Goal: Information Seeking & Learning: Learn about a topic

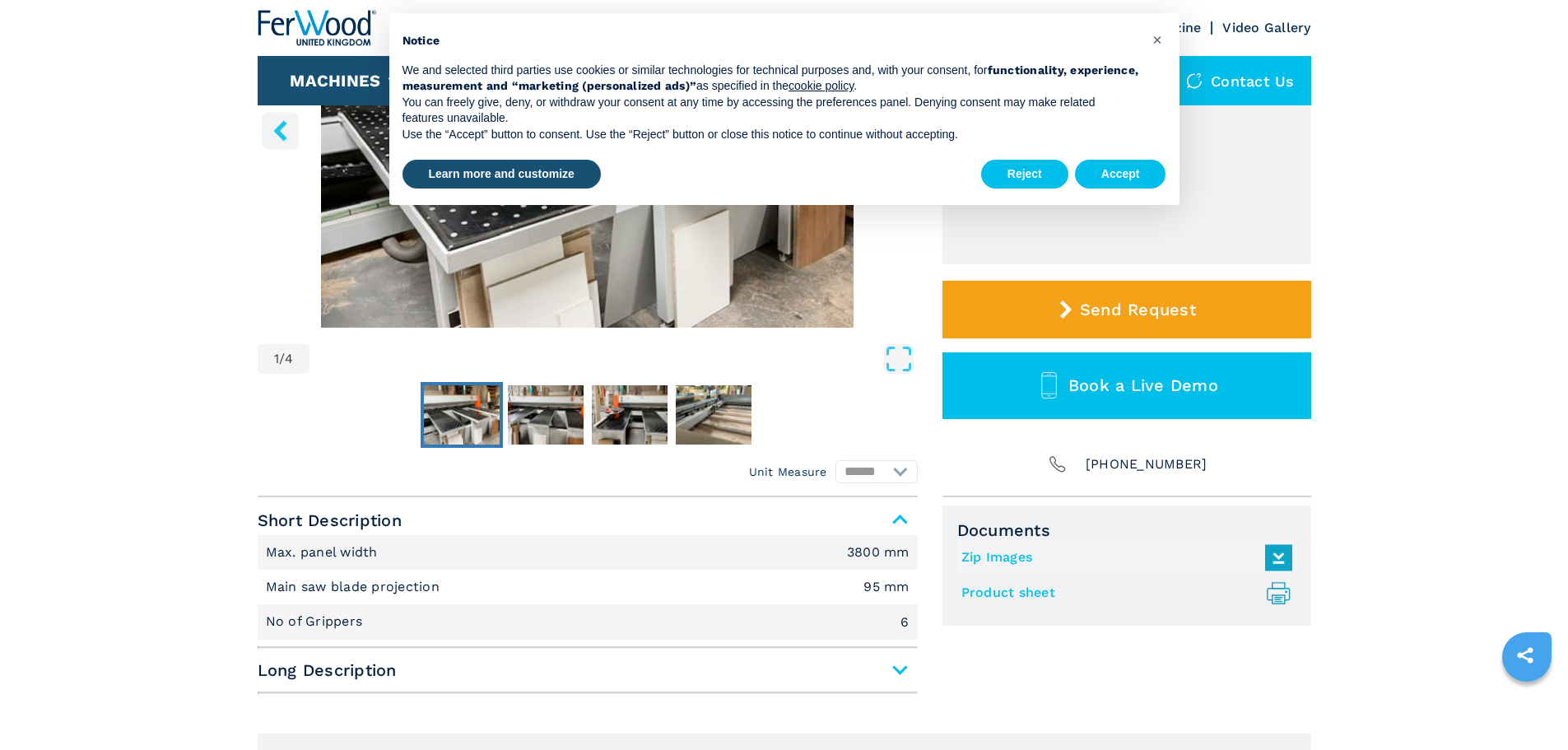
scroll to position [329, 0]
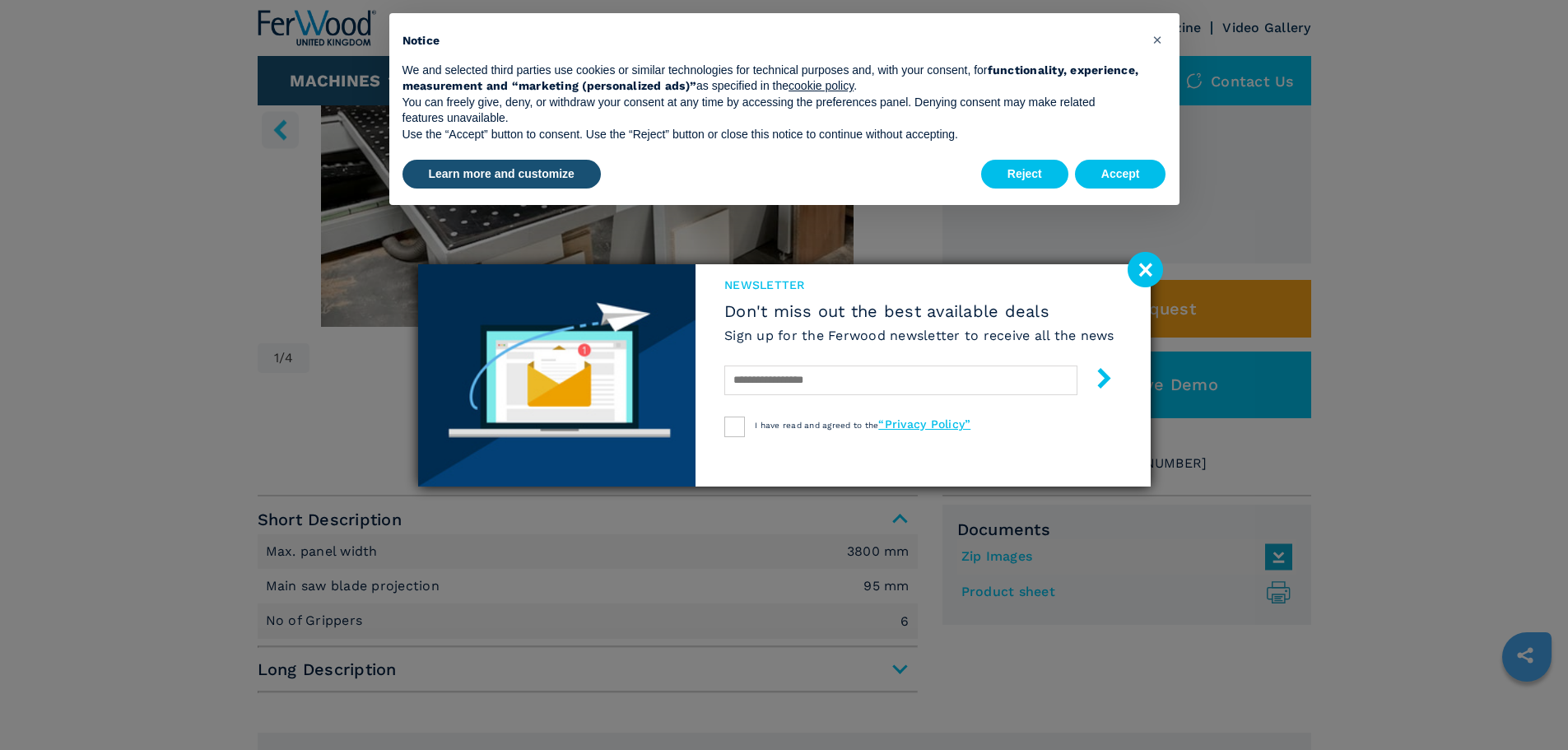
click at [1136, 270] on image at bounding box center [1146, 270] width 35 height 35
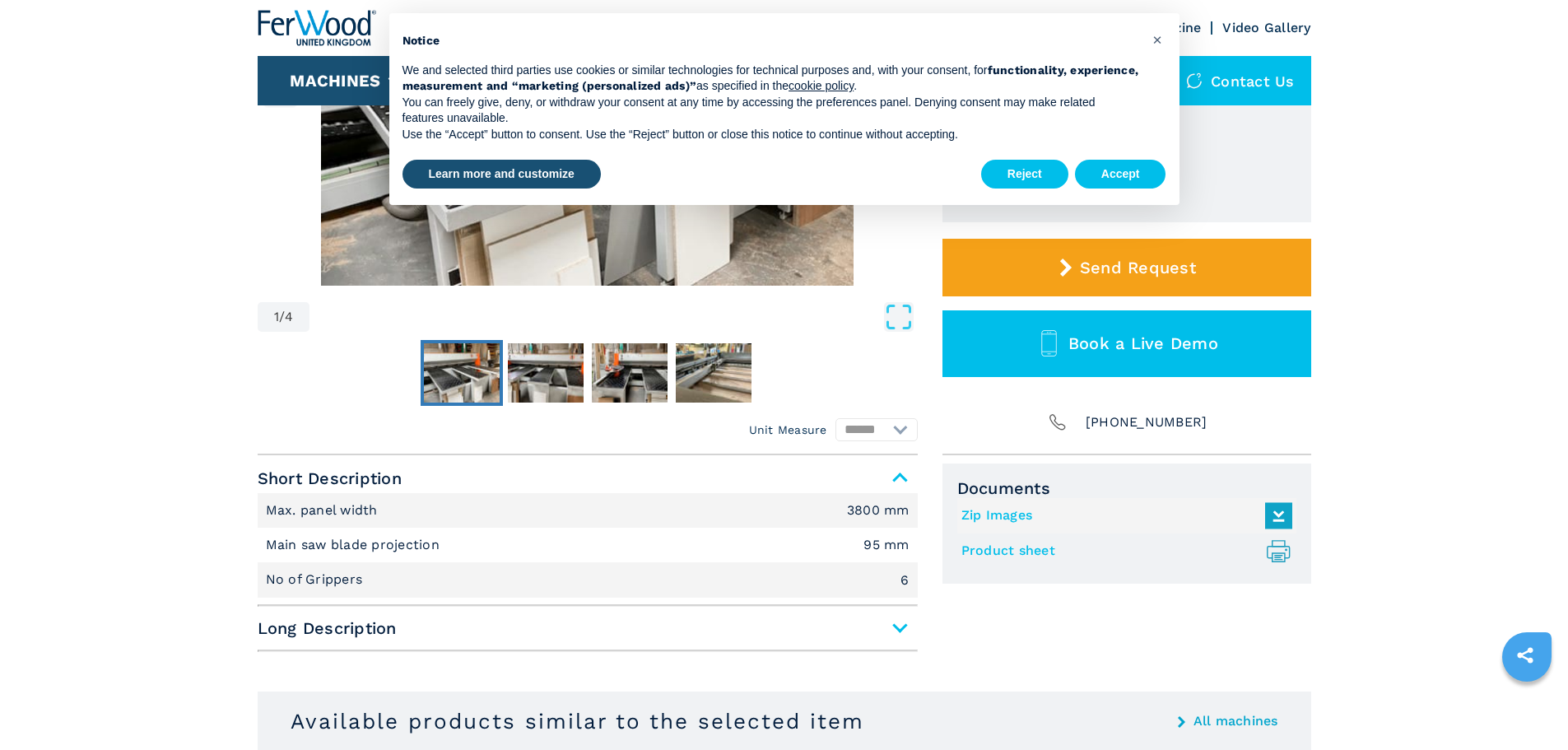
scroll to position [412, 0]
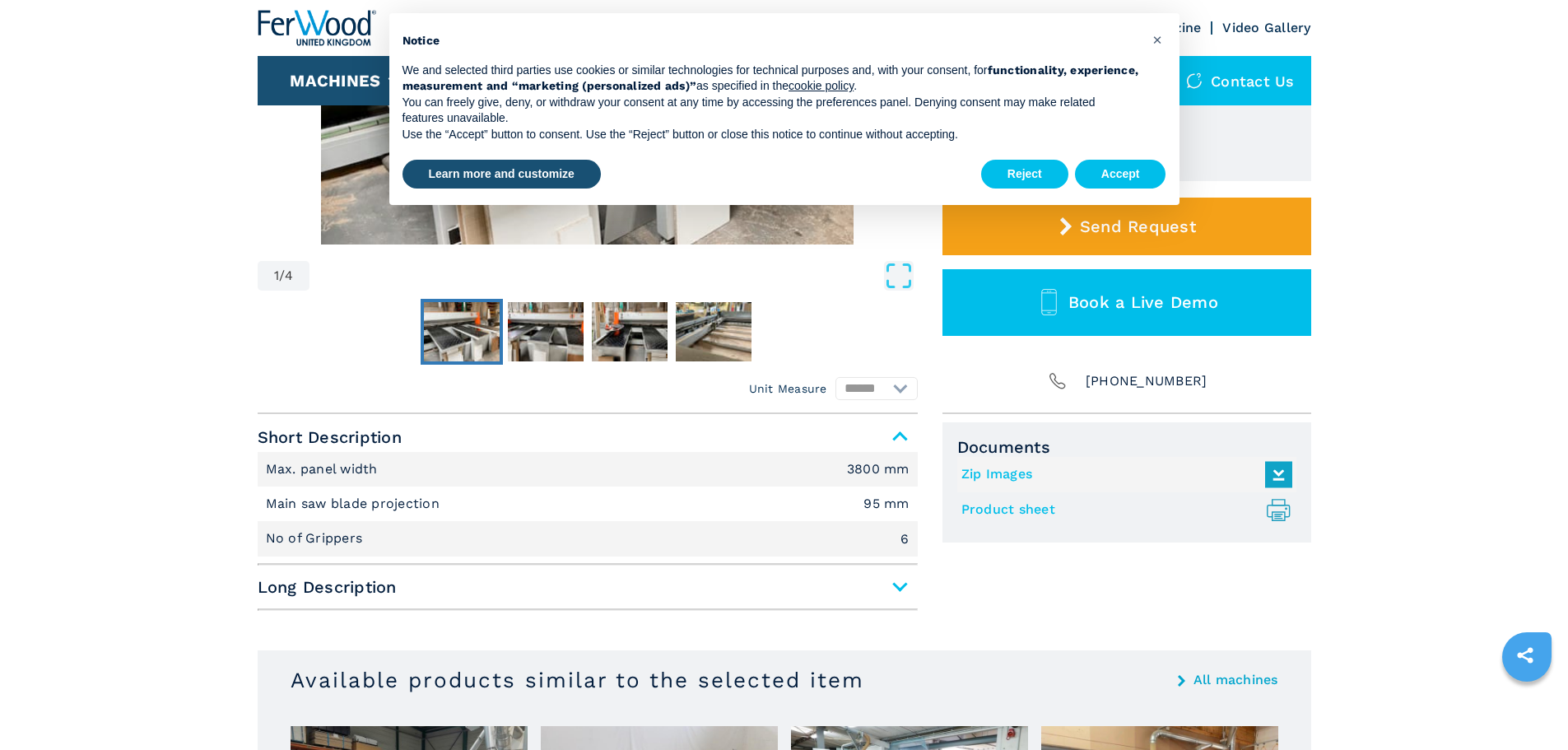
click at [564, 505] on li "Main saw blade projection 95 mm" at bounding box center [588, 504] width 660 height 34
click at [564, 550] on li "No of Grippers 6" at bounding box center [588, 538] width 660 height 34
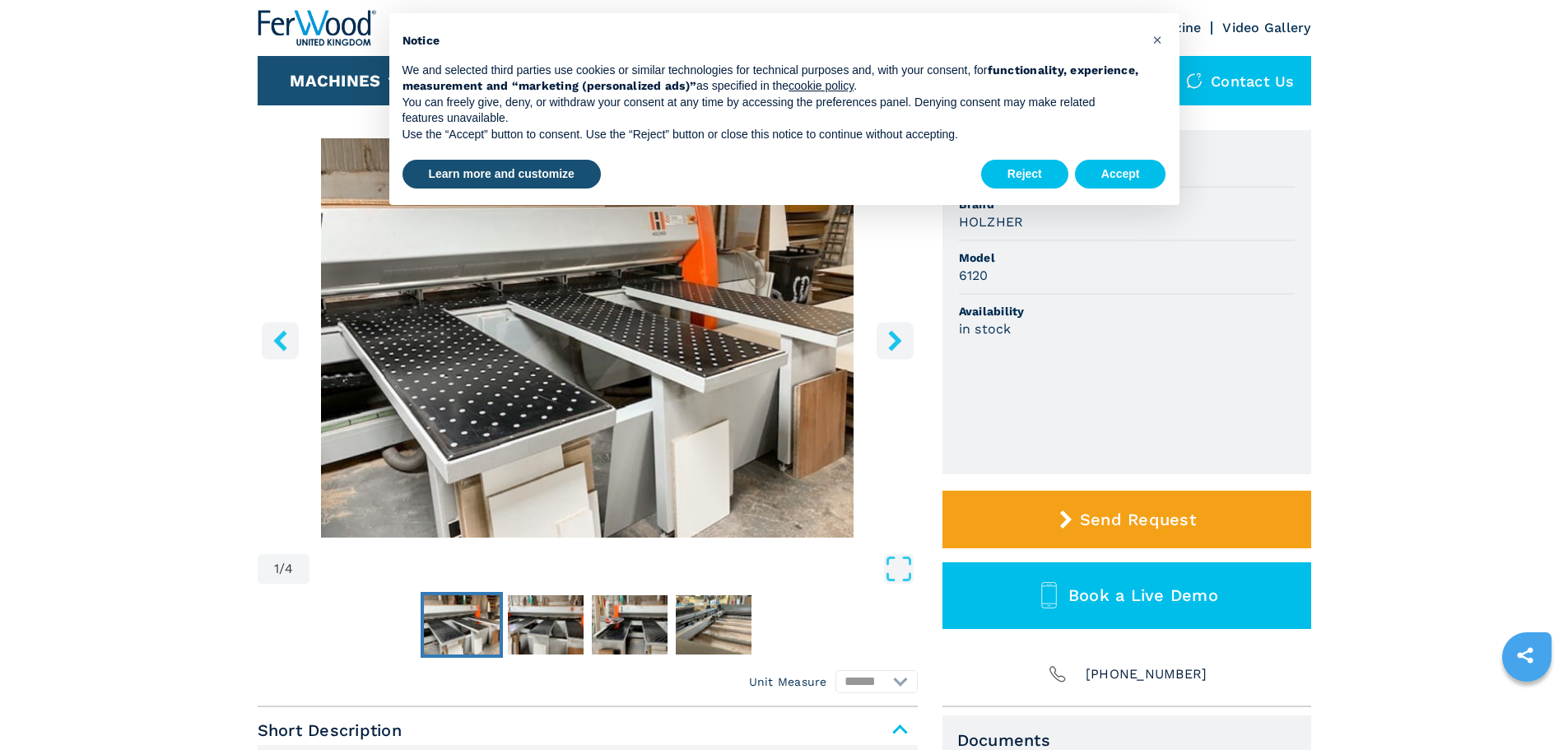
scroll to position [0, 0]
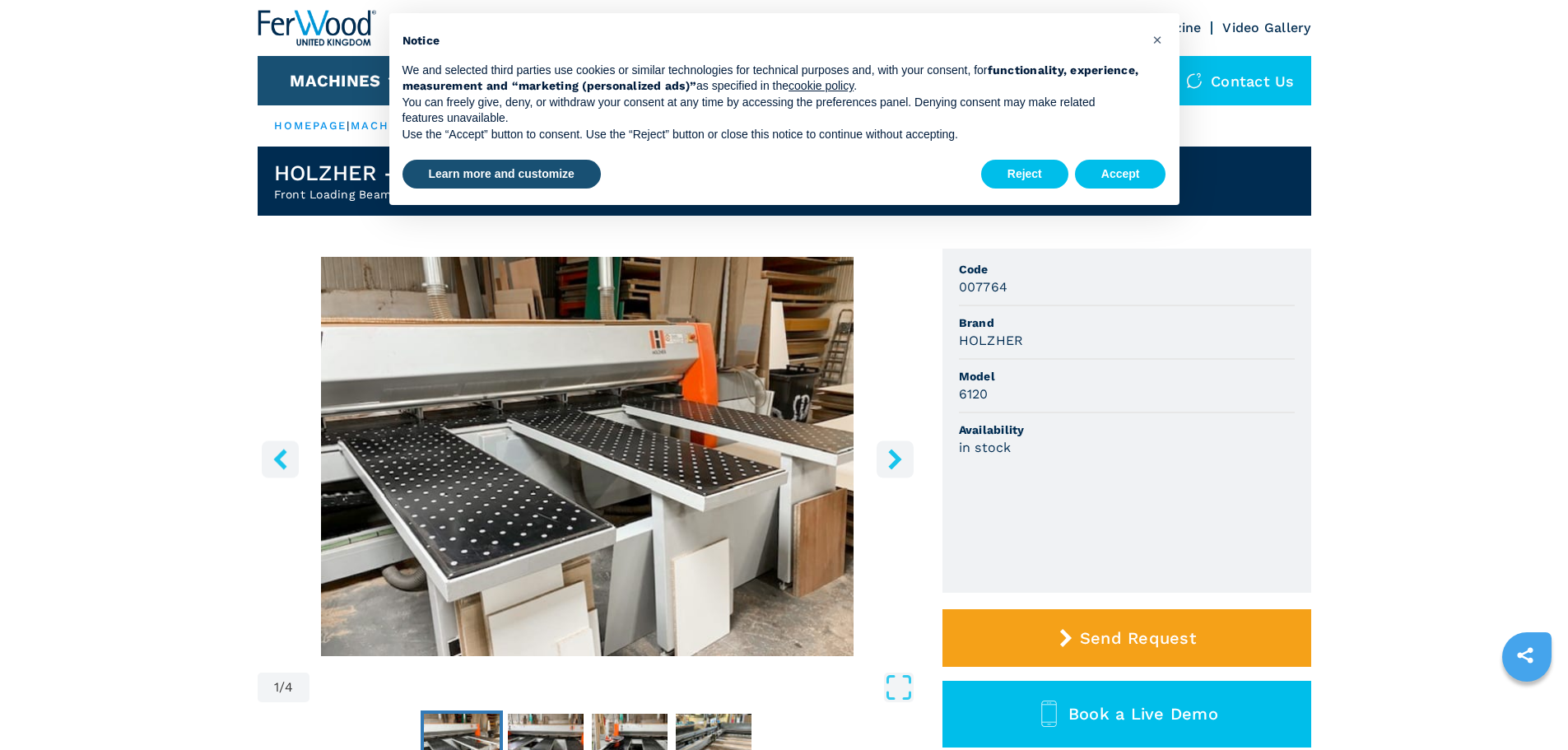
click at [502, 514] on img "Go to Slide 1" at bounding box center [588, 457] width 660 height 399
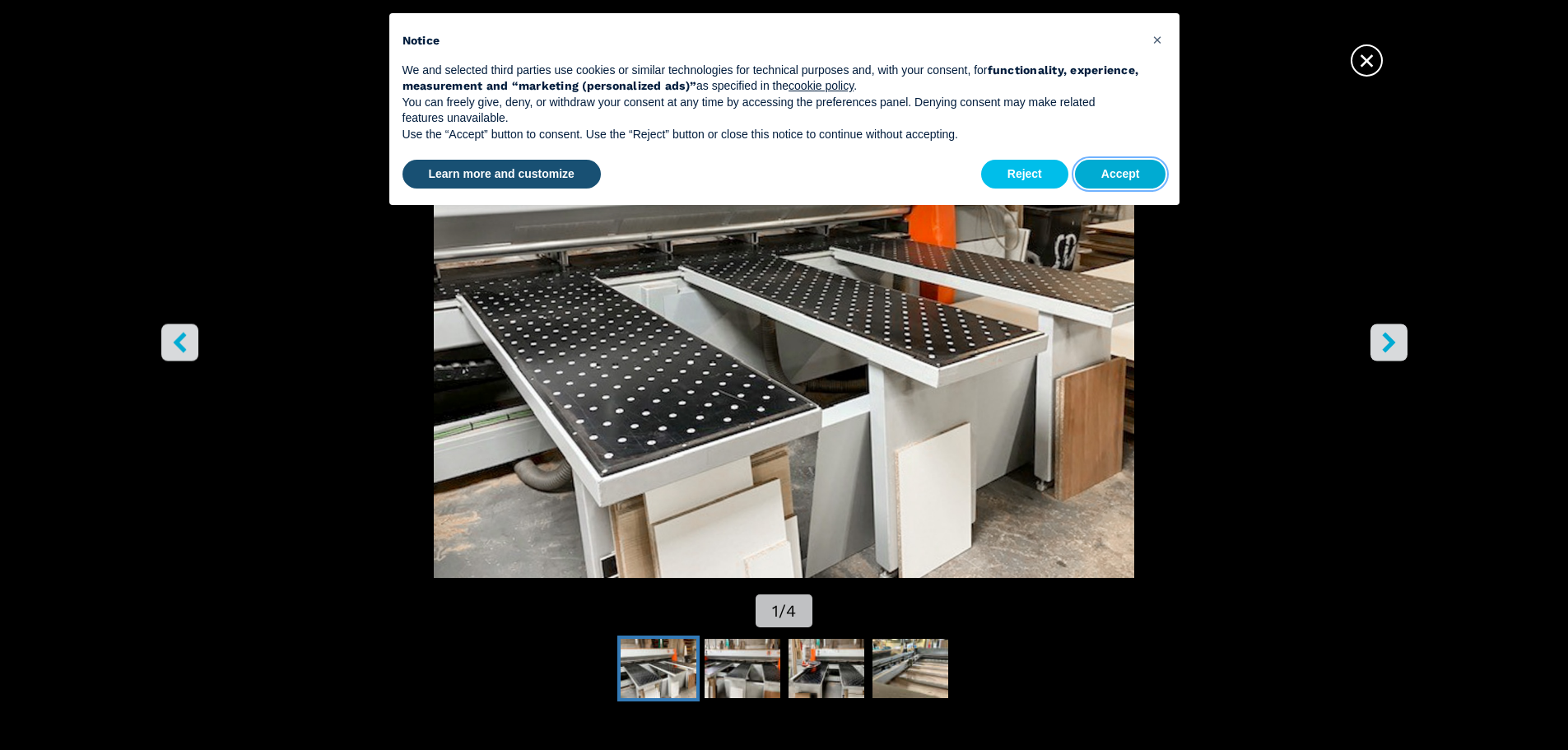
click at [1124, 172] on button "Accept" at bounding box center [1120, 174] width 91 height 29
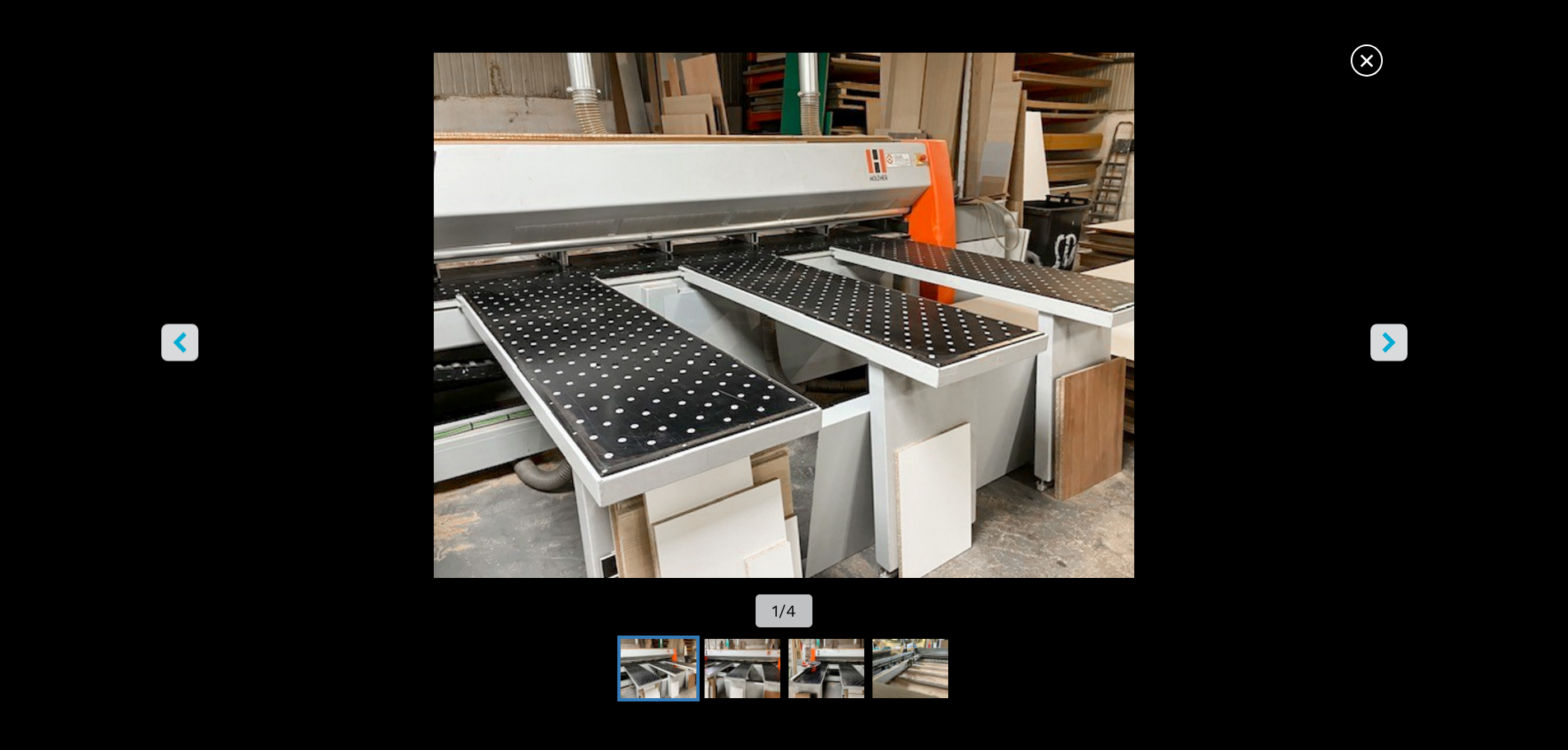
click at [1387, 349] on icon "right-button" at bounding box center [1388, 342] width 13 height 21
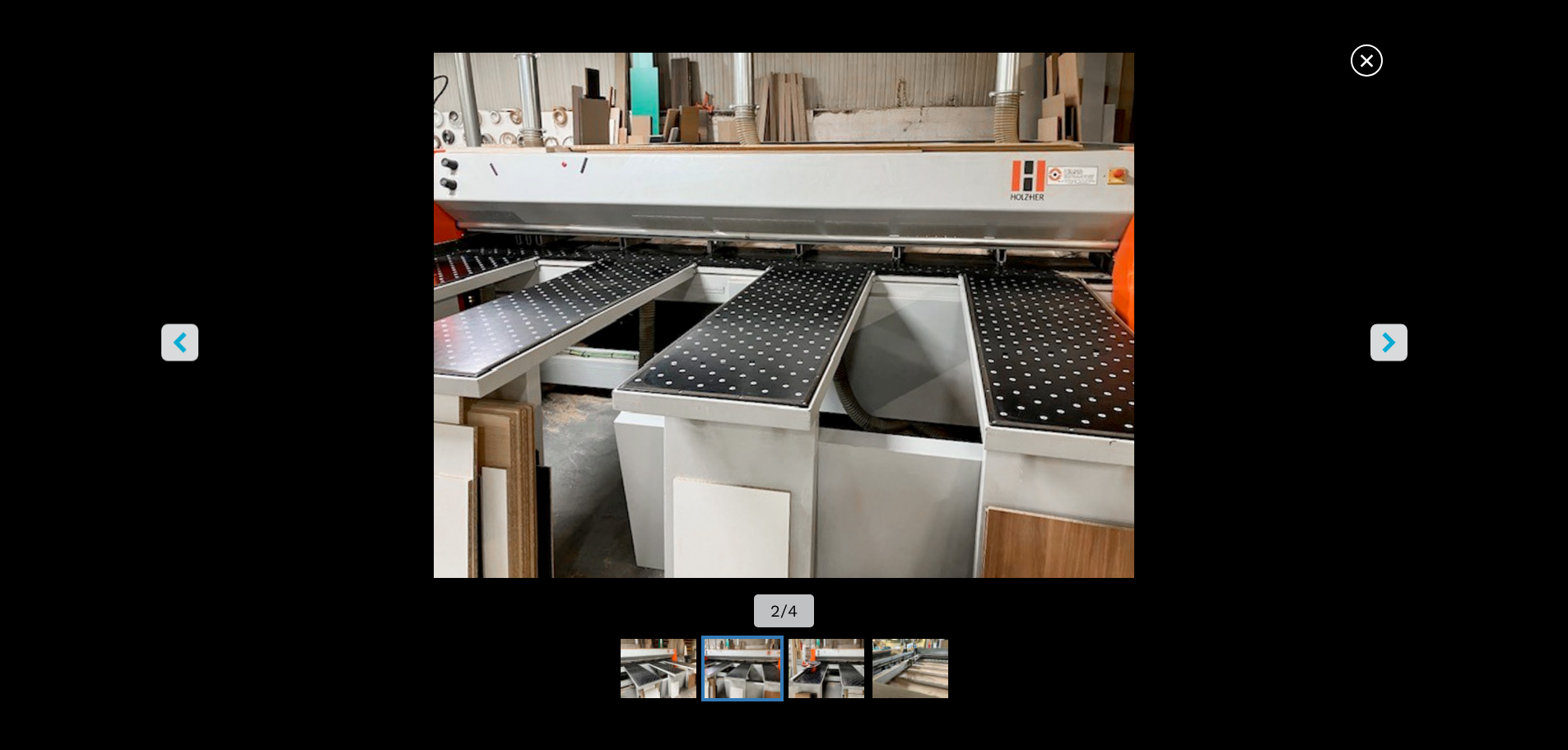
click at [1070, 185] on img "Go to Slide 2" at bounding box center [784, 315] width 1412 height 525
click at [1395, 332] on icon "right-button" at bounding box center [1388, 342] width 21 height 21
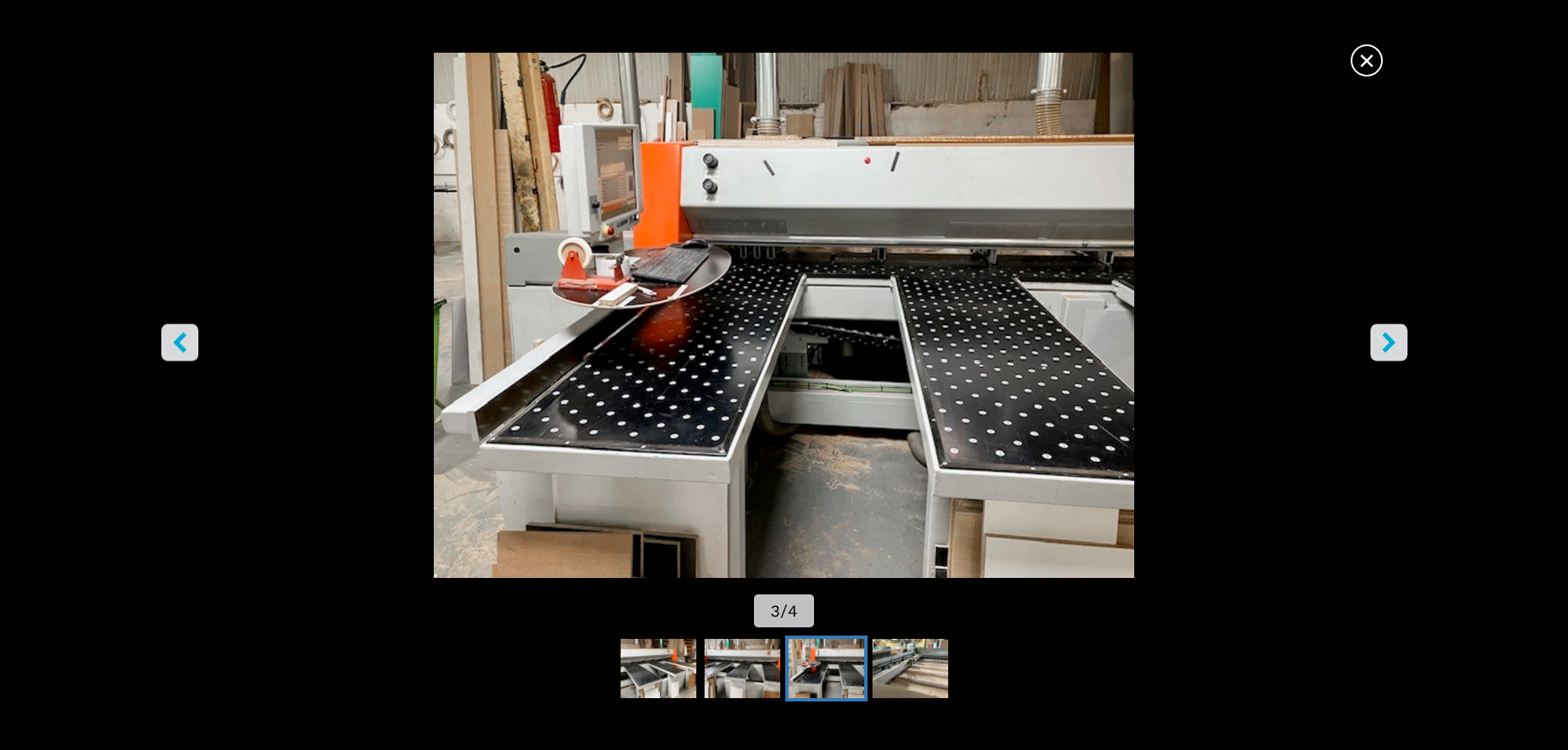
click at [1395, 332] on icon "right-button" at bounding box center [1388, 342] width 21 height 21
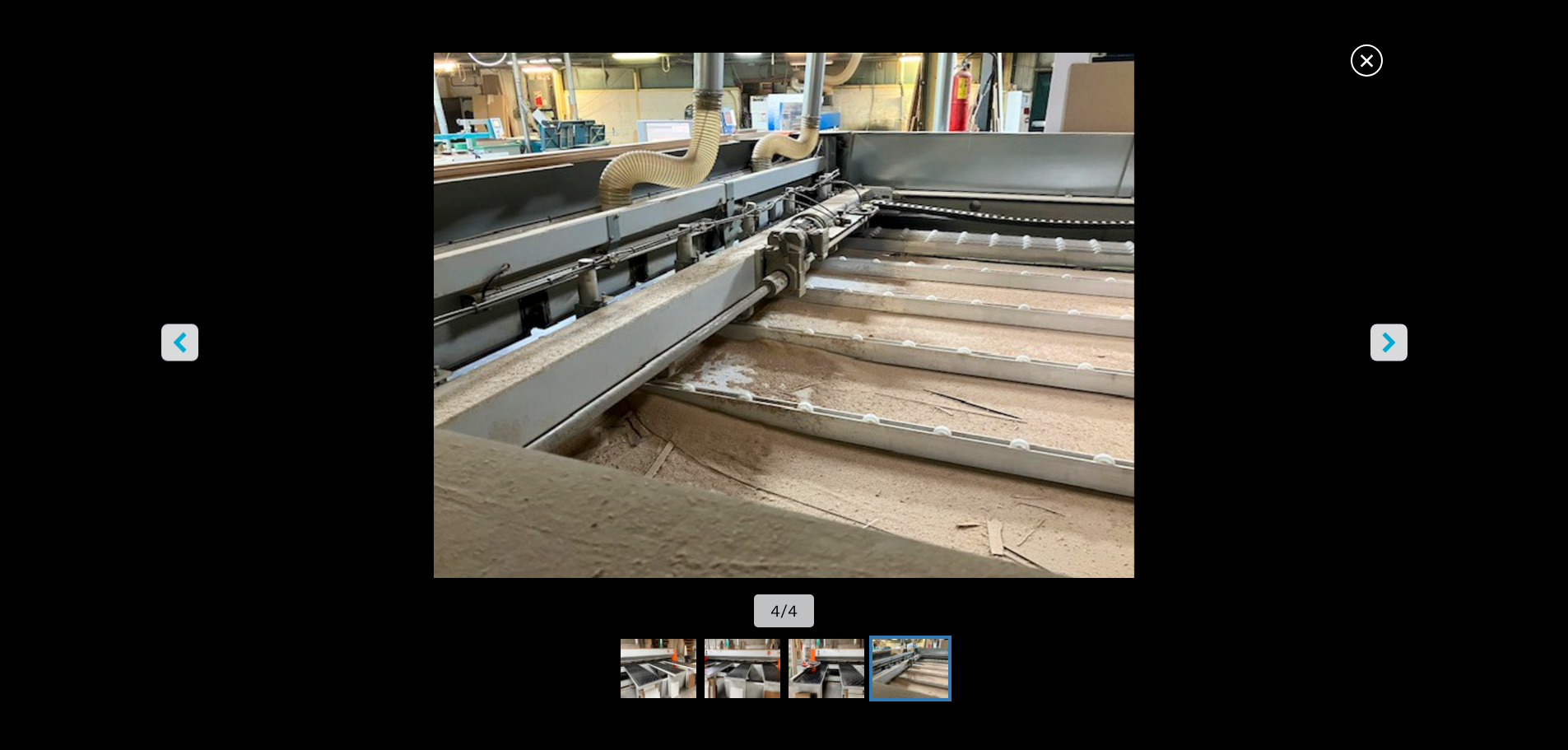
click at [1395, 332] on icon "right-button" at bounding box center [1388, 342] width 21 height 21
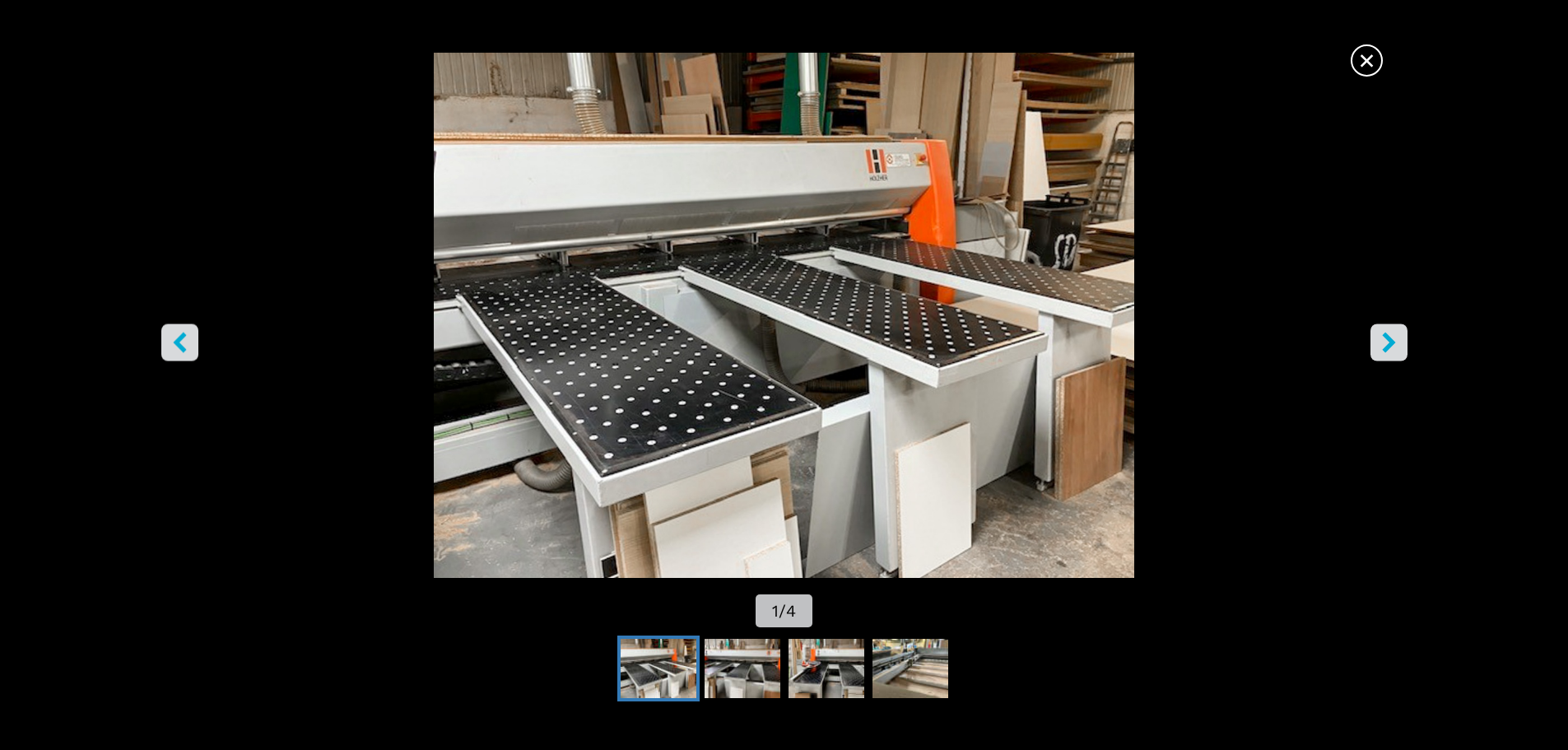
click at [1395, 332] on icon "right-button" at bounding box center [1388, 342] width 21 height 21
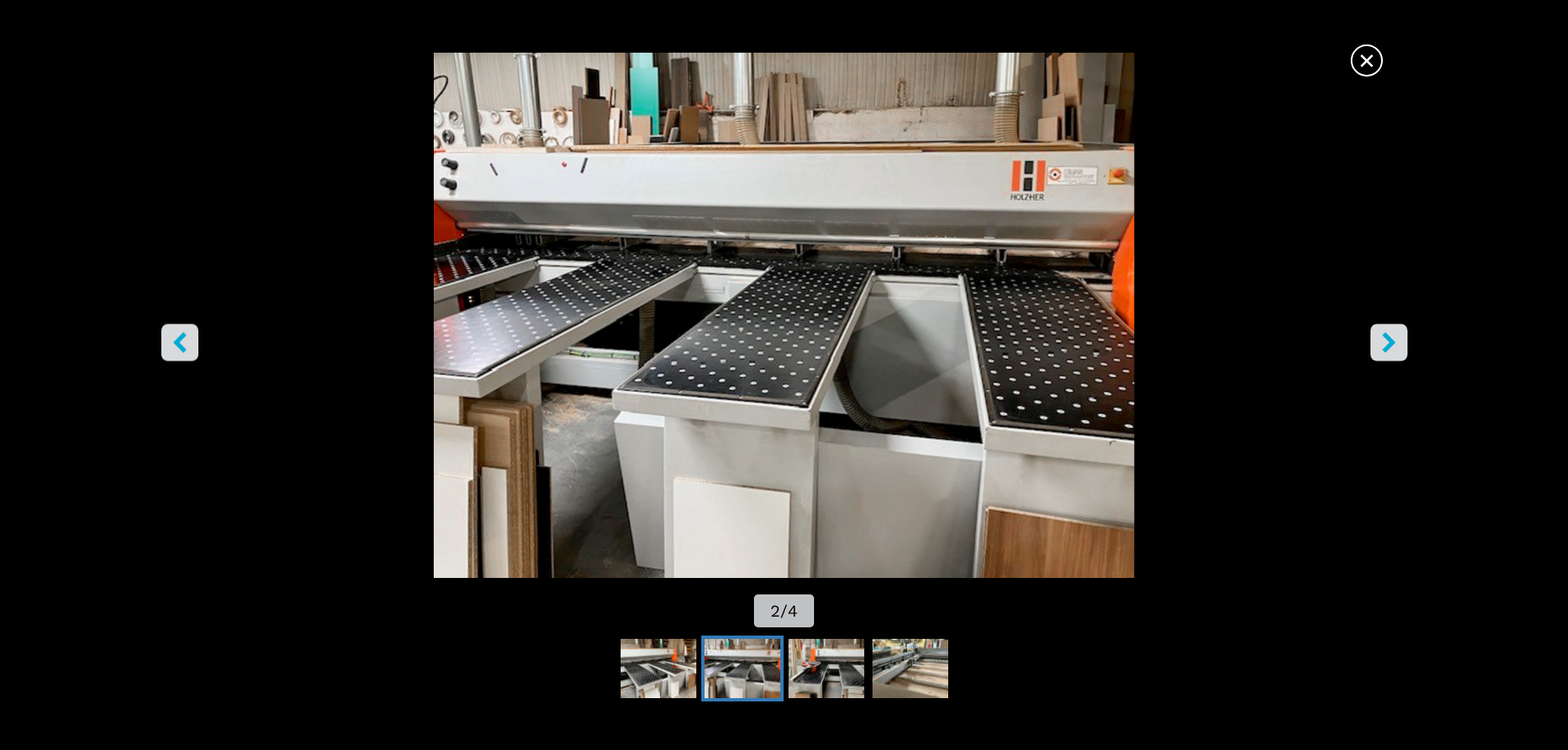
click at [1393, 336] on icon "right-button" at bounding box center [1388, 342] width 21 height 21
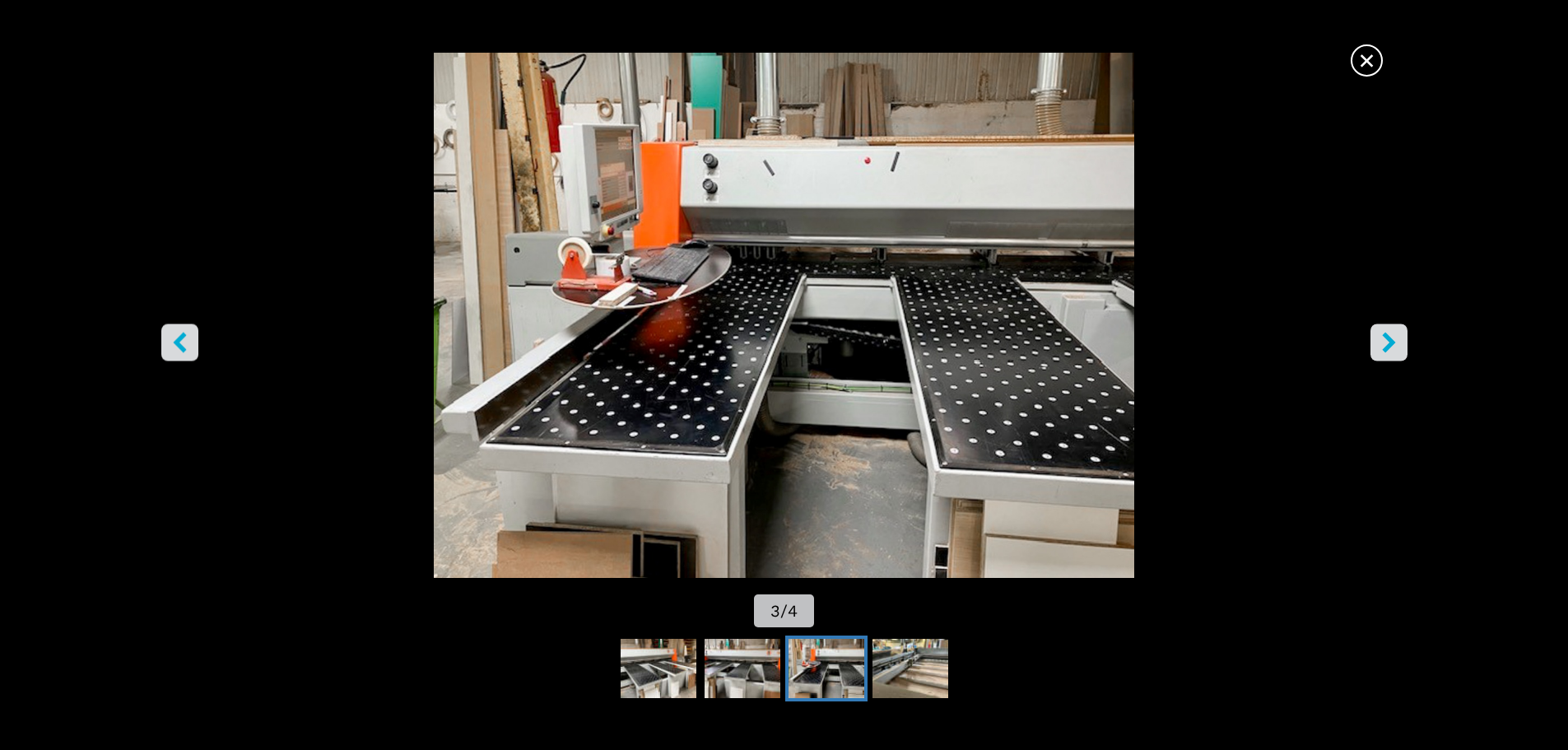
click at [1393, 336] on icon "right-button" at bounding box center [1388, 342] width 21 height 21
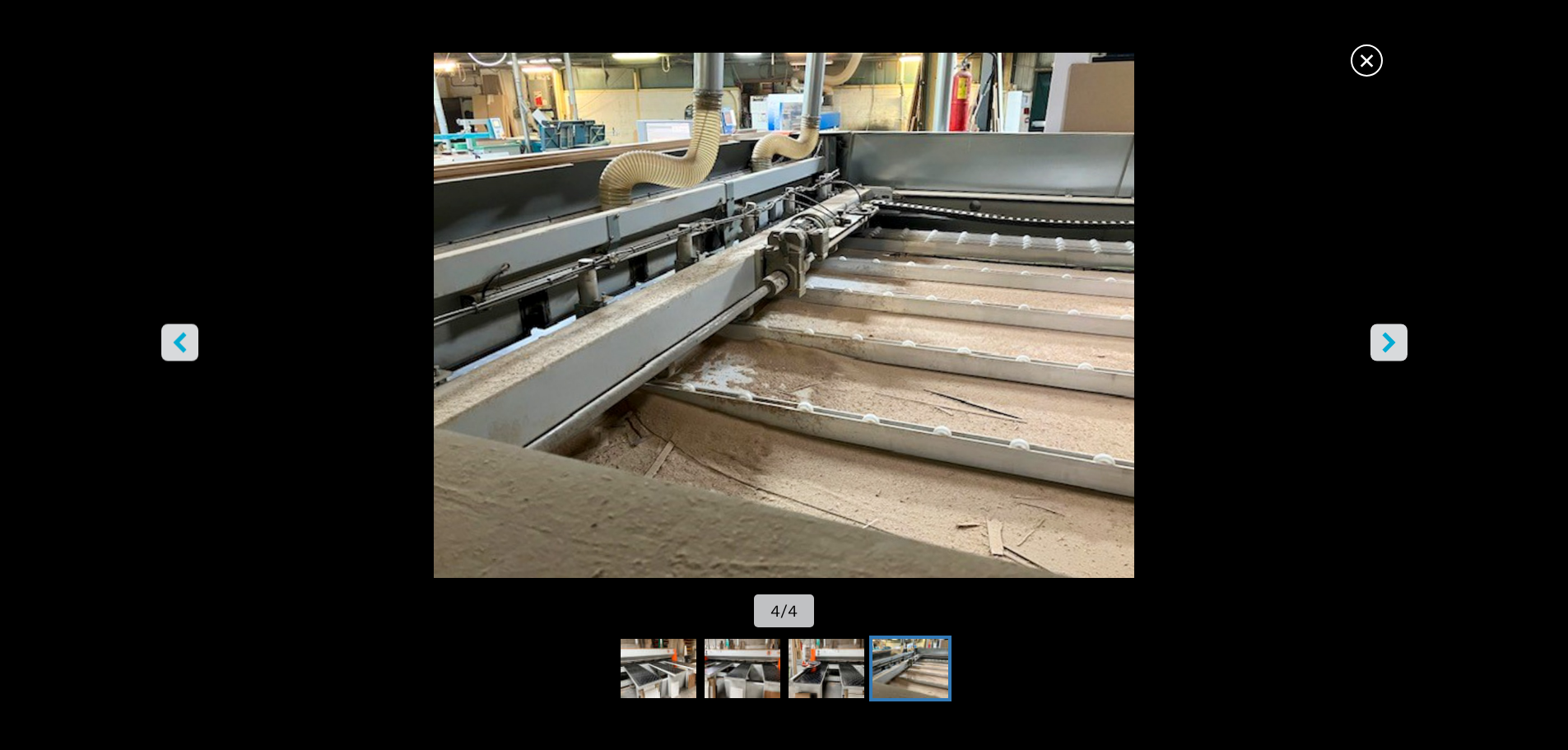
click at [1393, 336] on icon "right-button" at bounding box center [1388, 342] width 21 height 21
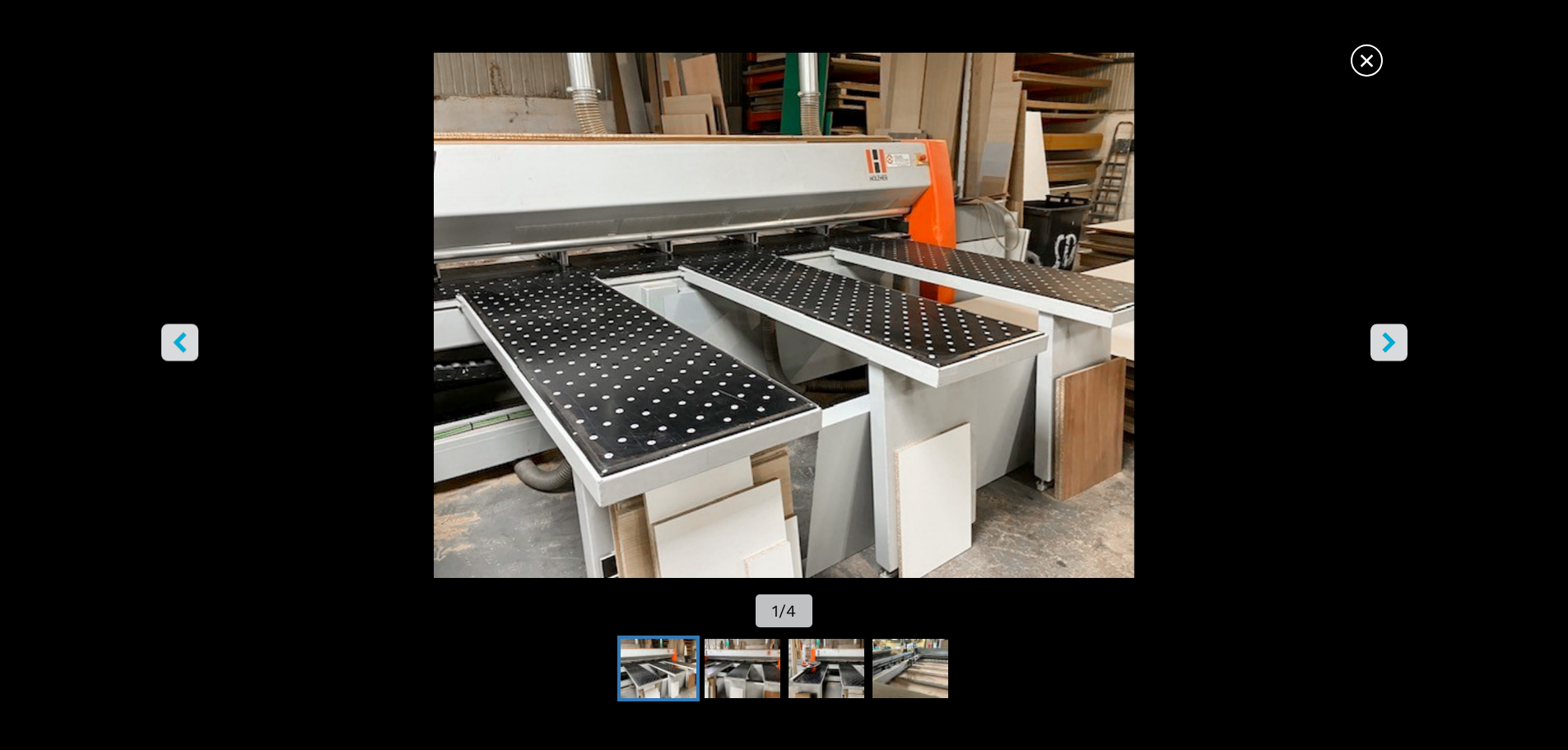
click at [1393, 336] on icon "right-button" at bounding box center [1388, 342] width 21 height 21
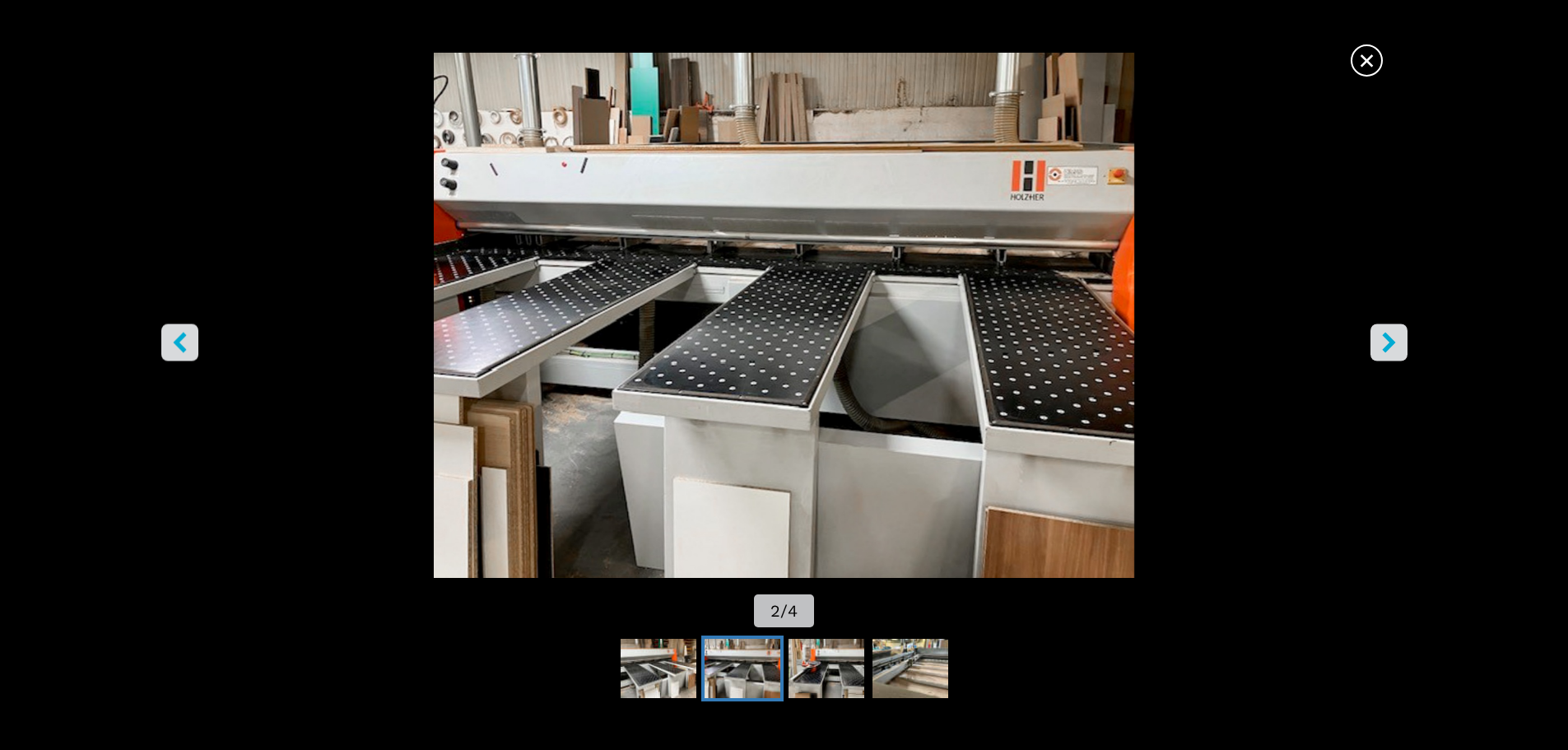
click at [1373, 60] on span "×" at bounding box center [1367, 57] width 29 height 29
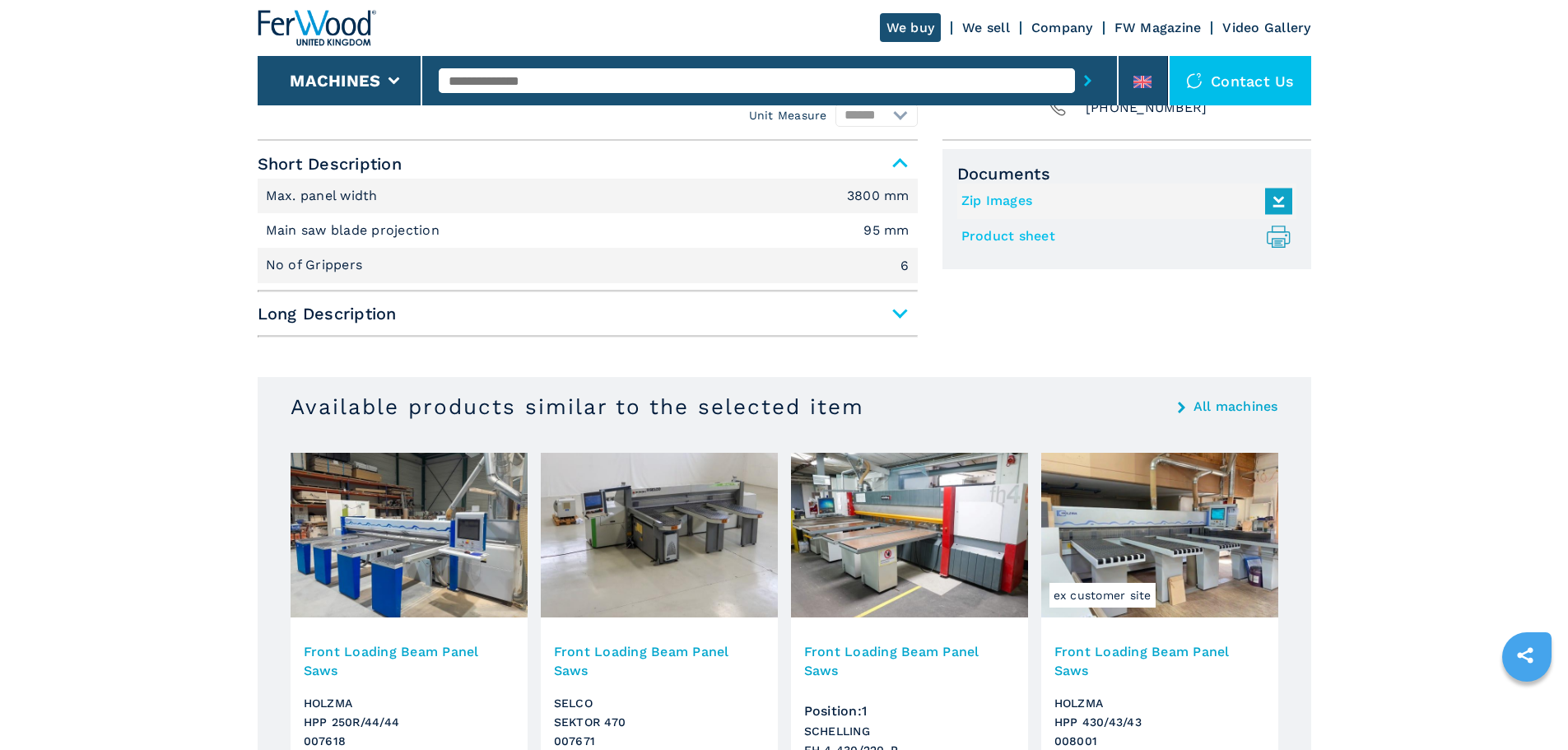
scroll to position [905, 0]
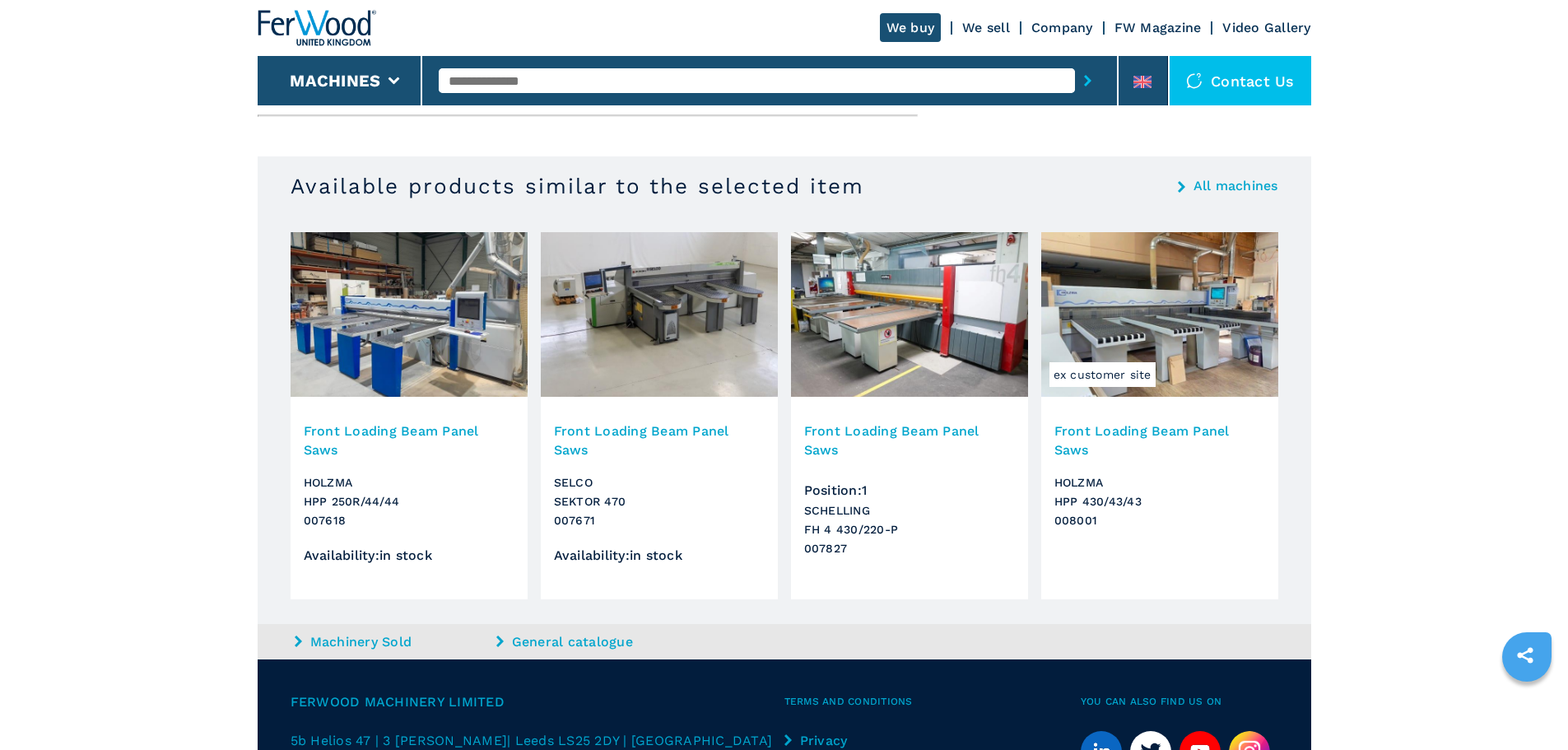
click at [695, 340] on img at bounding box center [660, 314] width 237 height 165
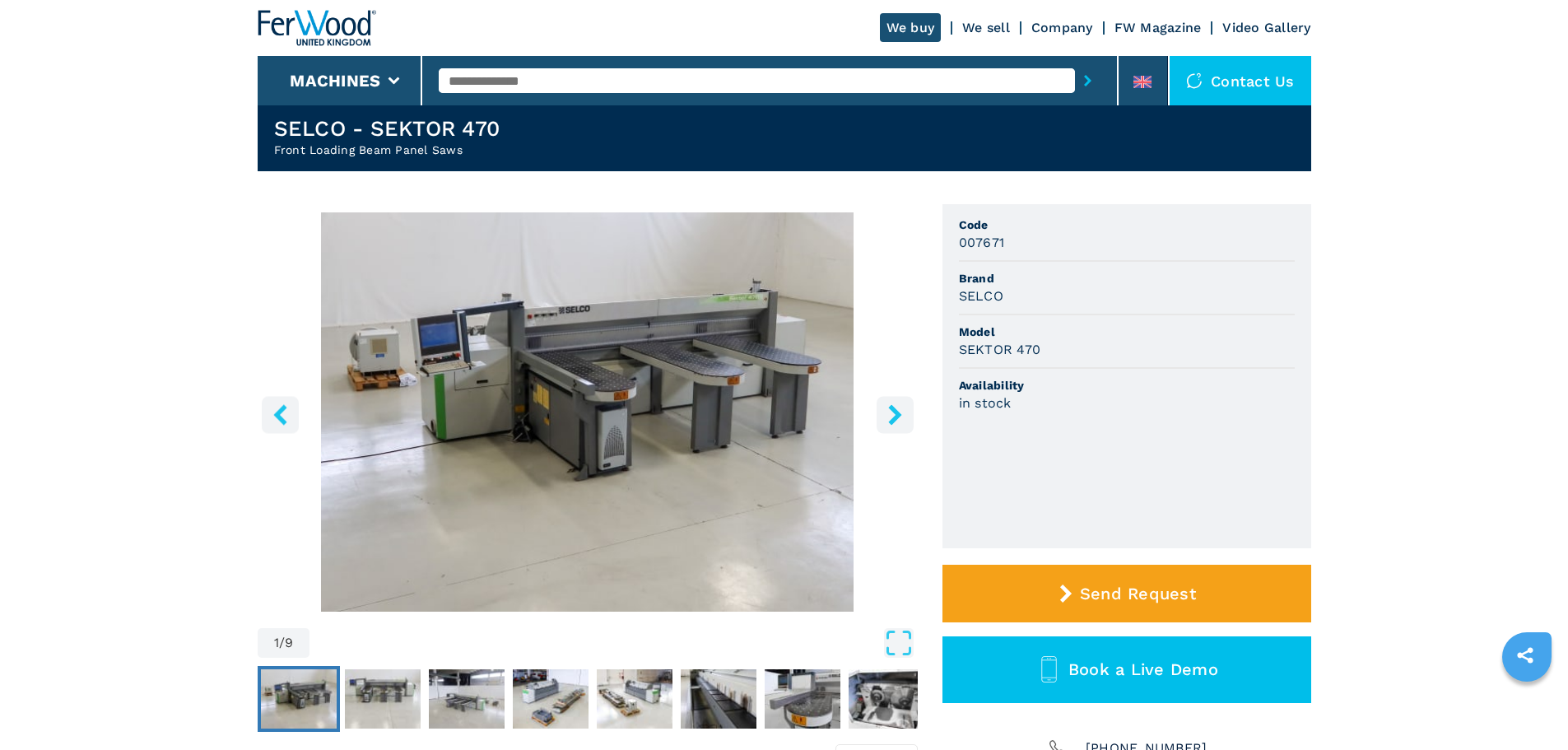
scroll to position [83, 0]
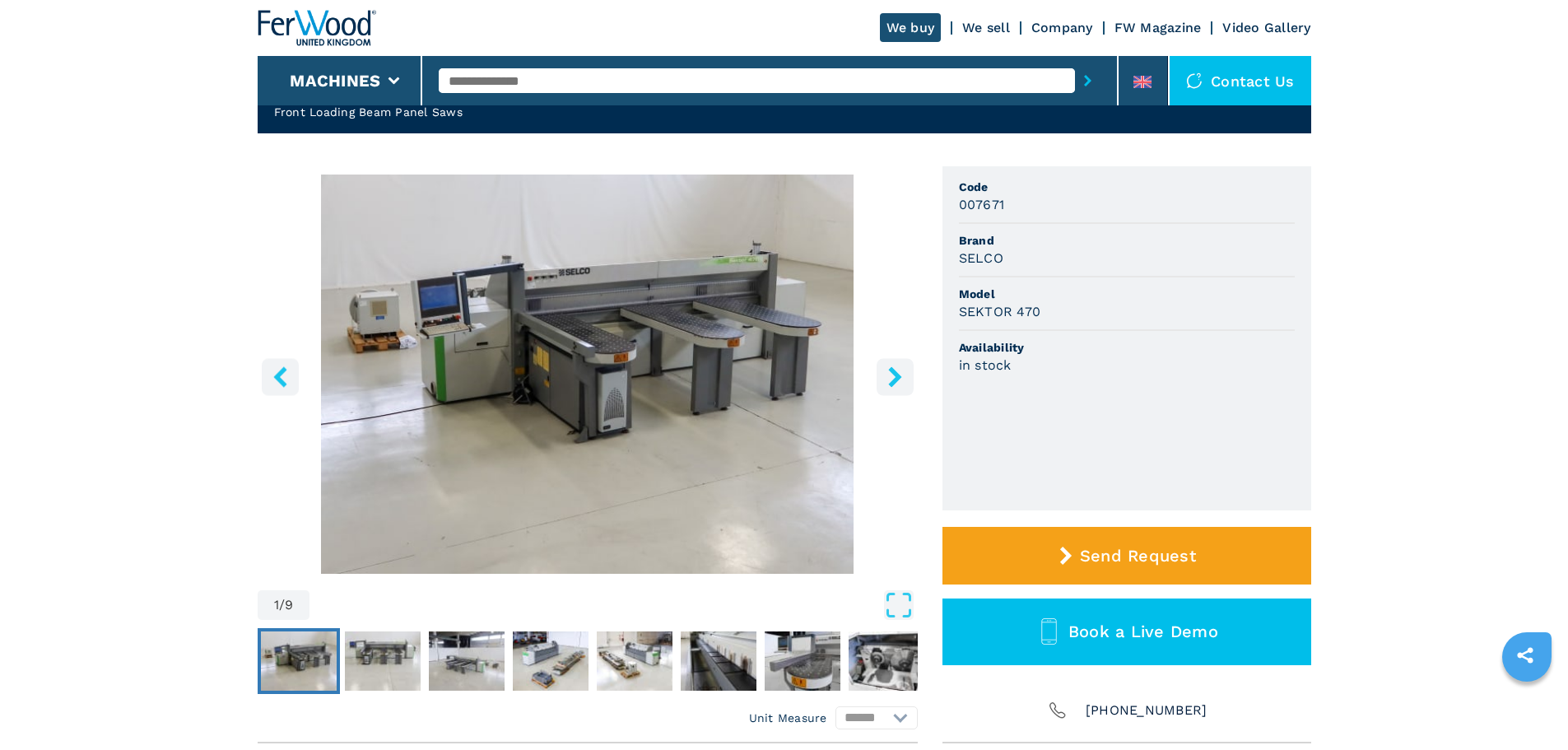
click at [728, 359] on img "Go to Slide 1" at bounding box center [588, 374] width 660 height 399
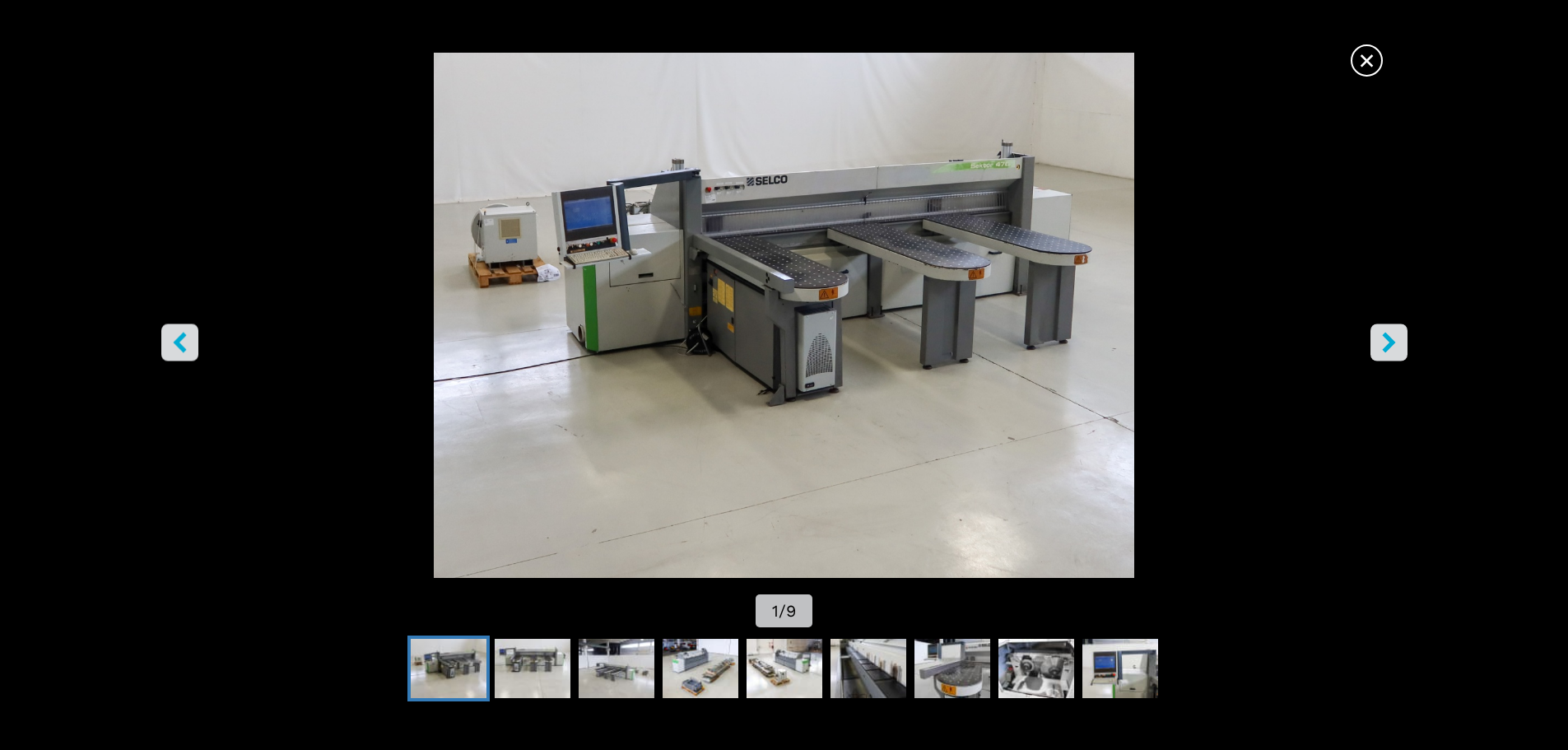
click at [1388, 348] on icon "right-button" at bounding box center [1388, 342] width 13 height 21
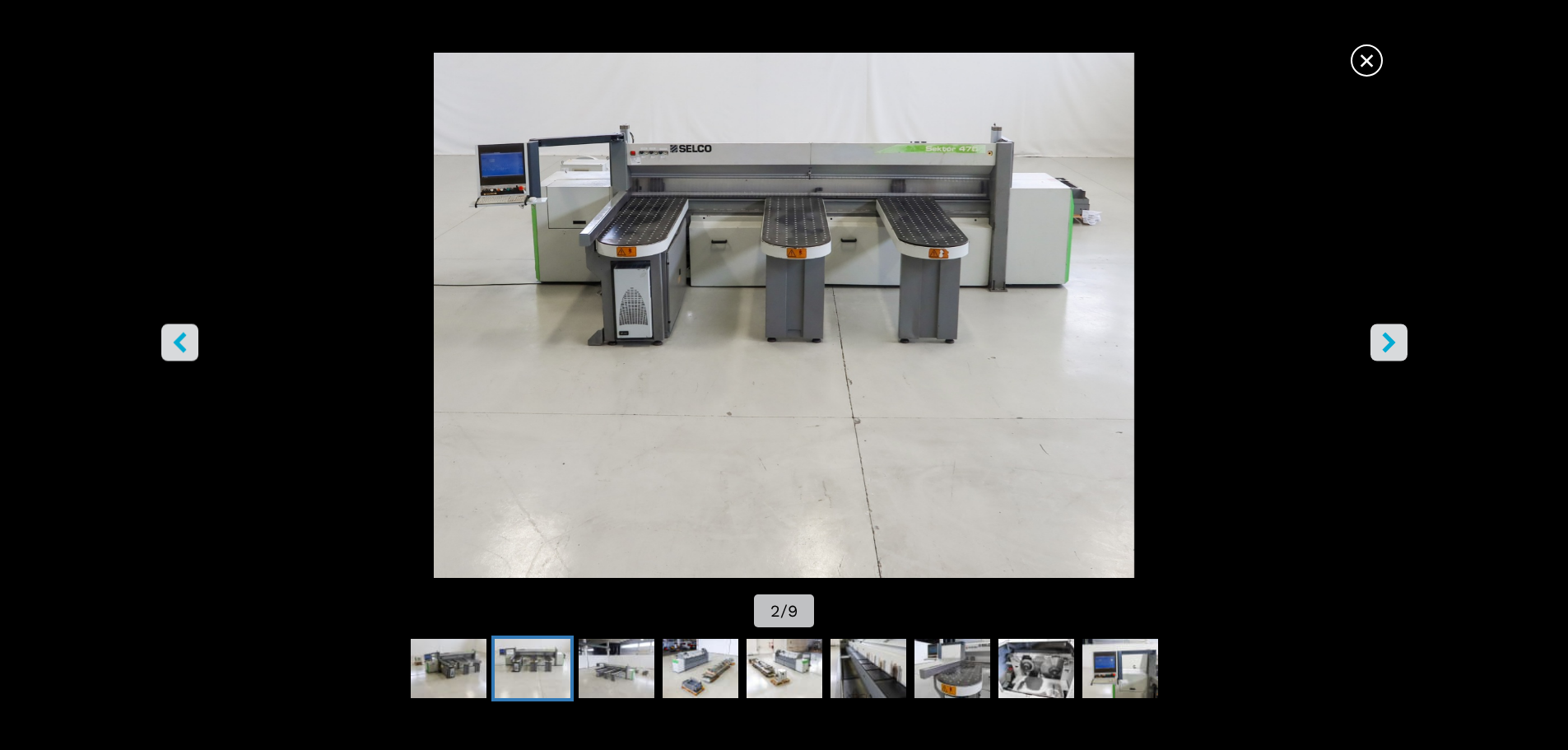
click at [1388, 348] on icon "right-button" at bounding box center [1388, 342] width 13 height 21
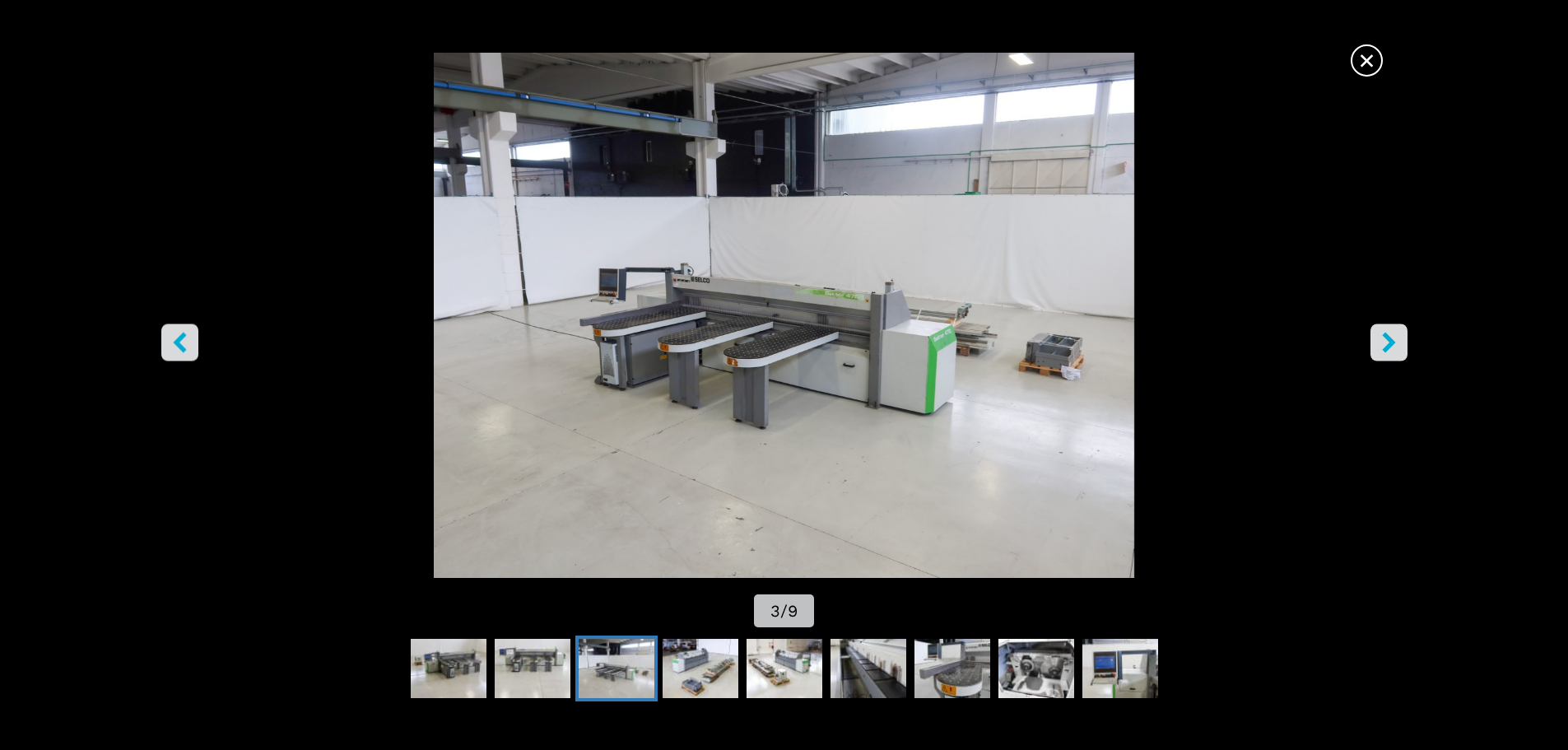
click at [1388, 348] on icon "right-button" at bounding box center [1388, 342] width 13 height 21
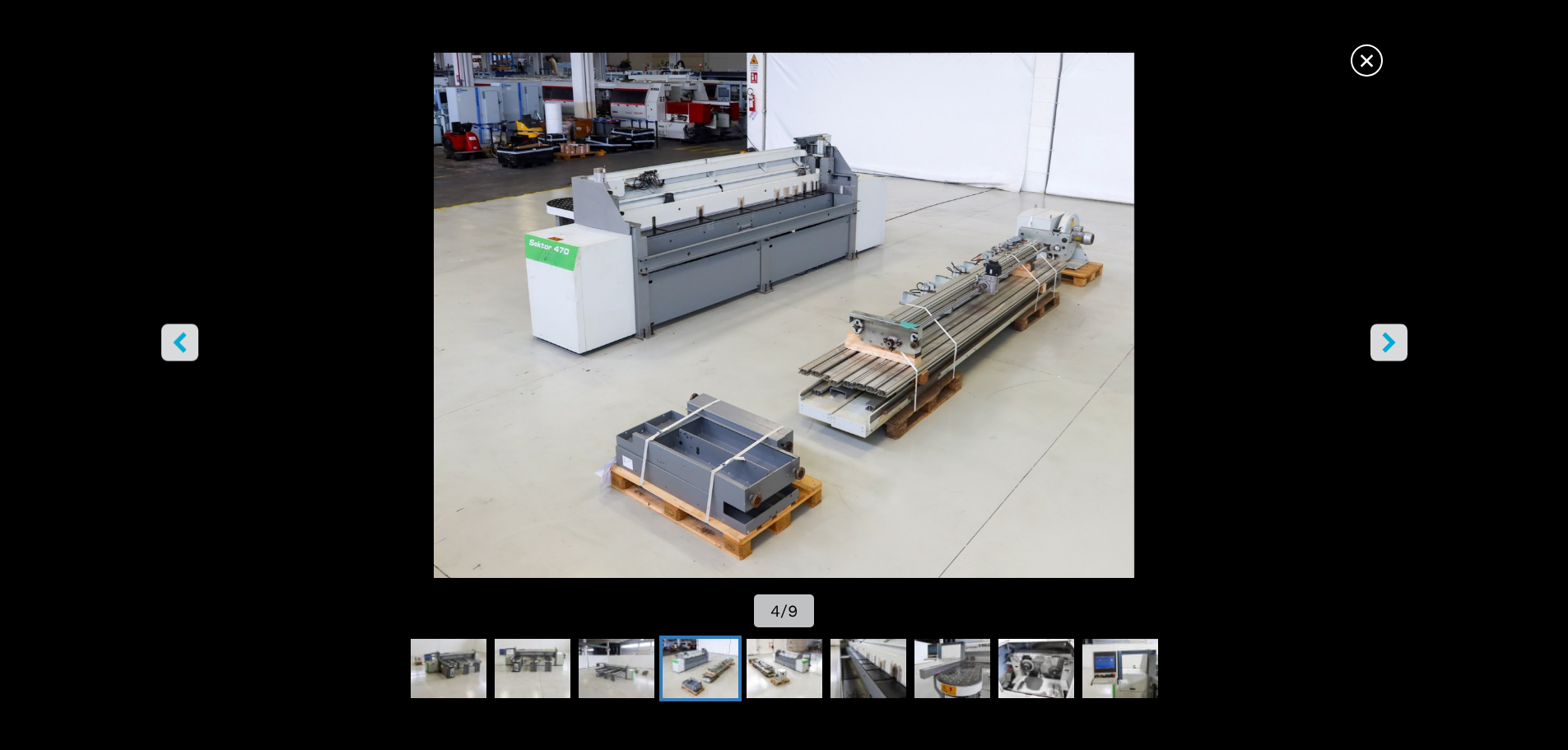
click at [1388, 348] on icon "right-button" at bounding box center [1388, 342] width 13 height 21
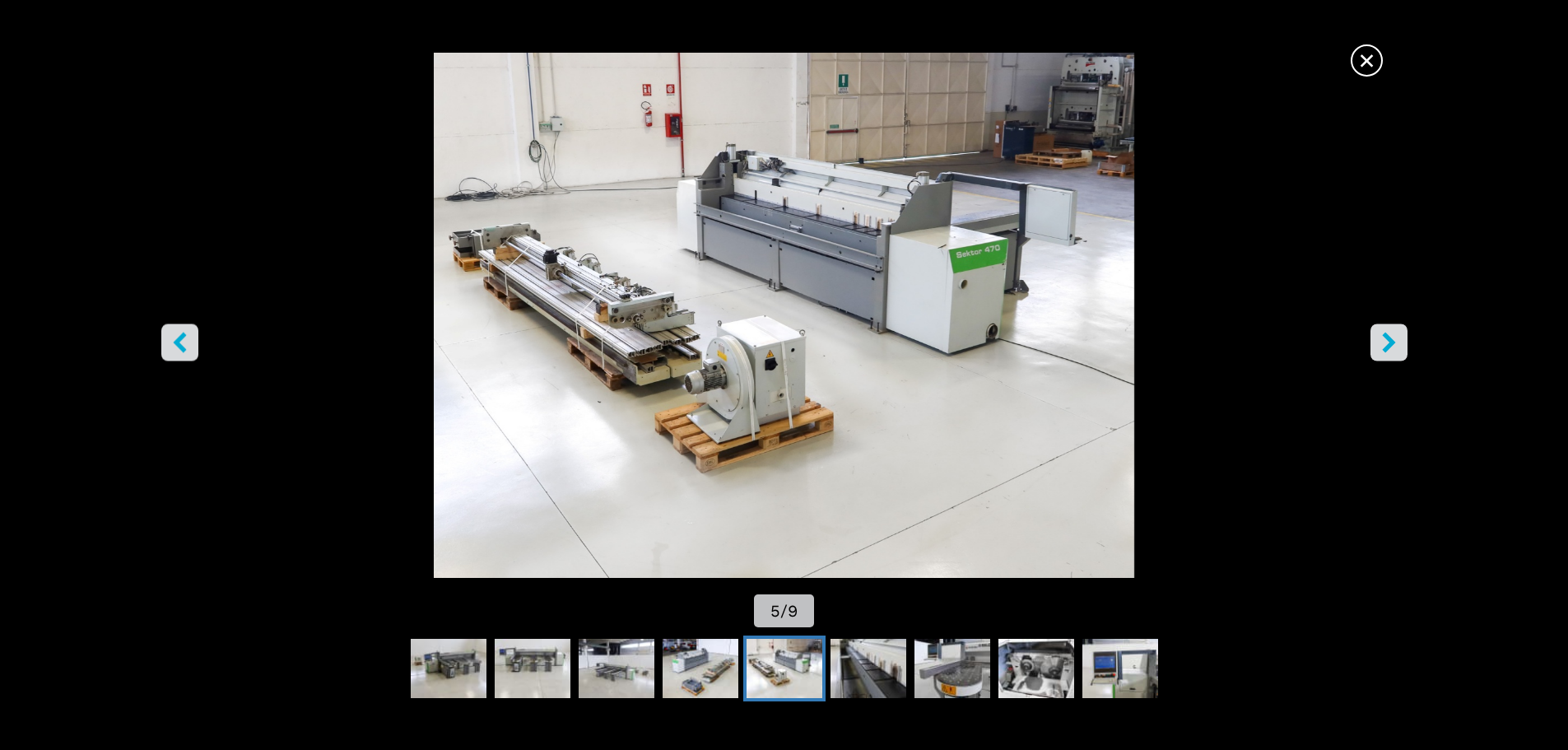
click at [1388, 348] on icon "right-button" at bounding box center [1388, 342] width 13 height 21
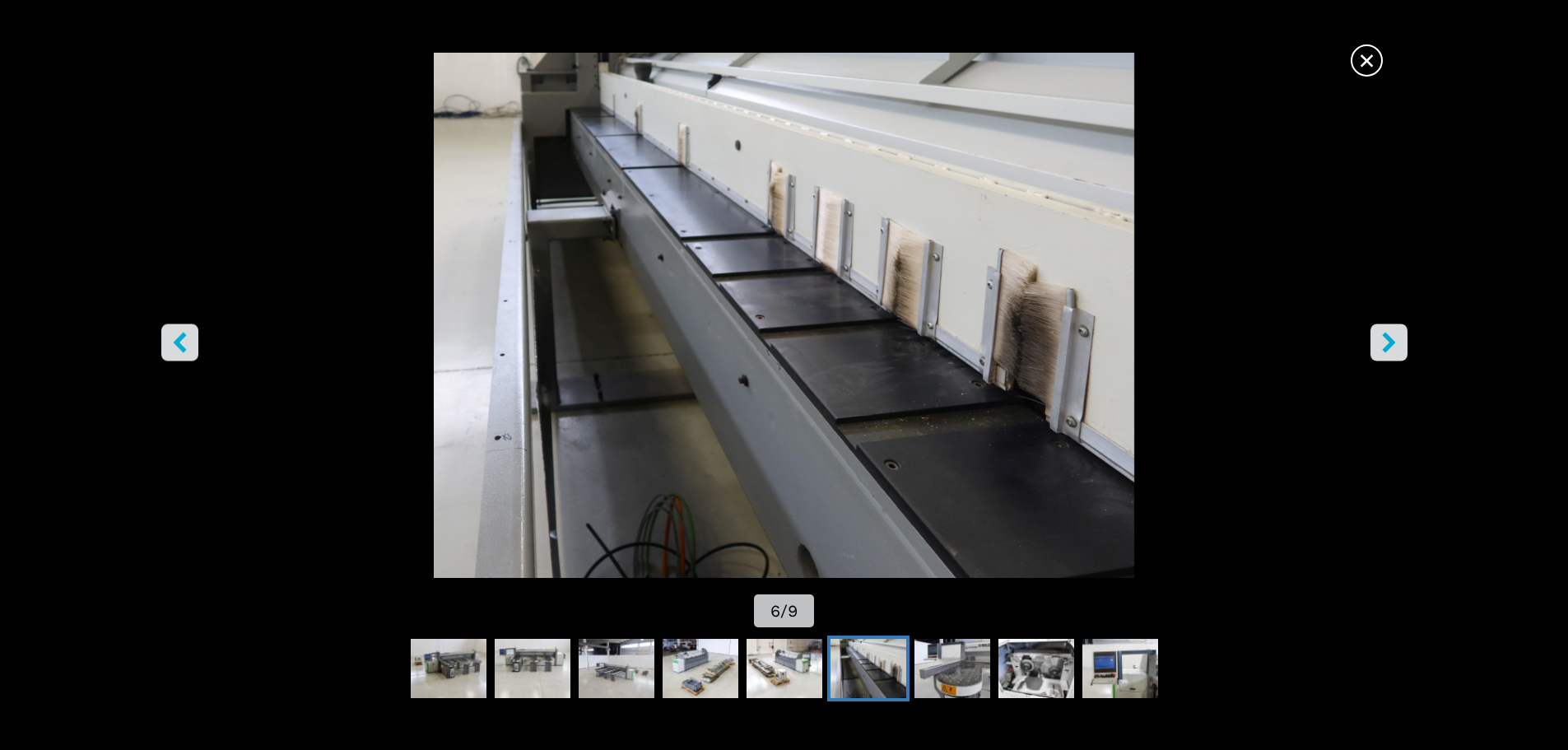
click at [1388, 348] on icon "right-button" at bounding box center [1388, 342] width 13 height 21
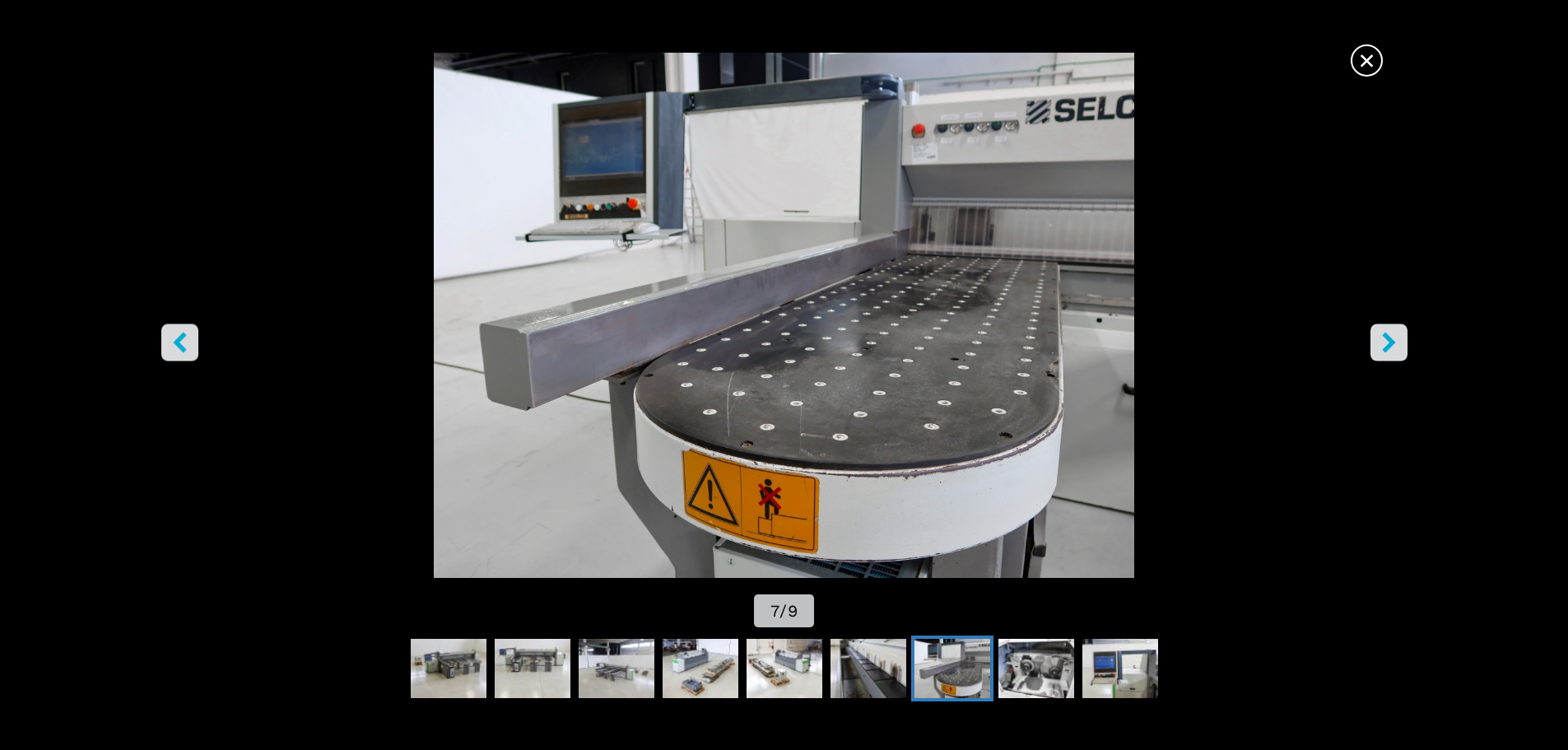
click at [1388, 348] on icon "right-button" at bounding box center [1388, 342] width 13 height 21
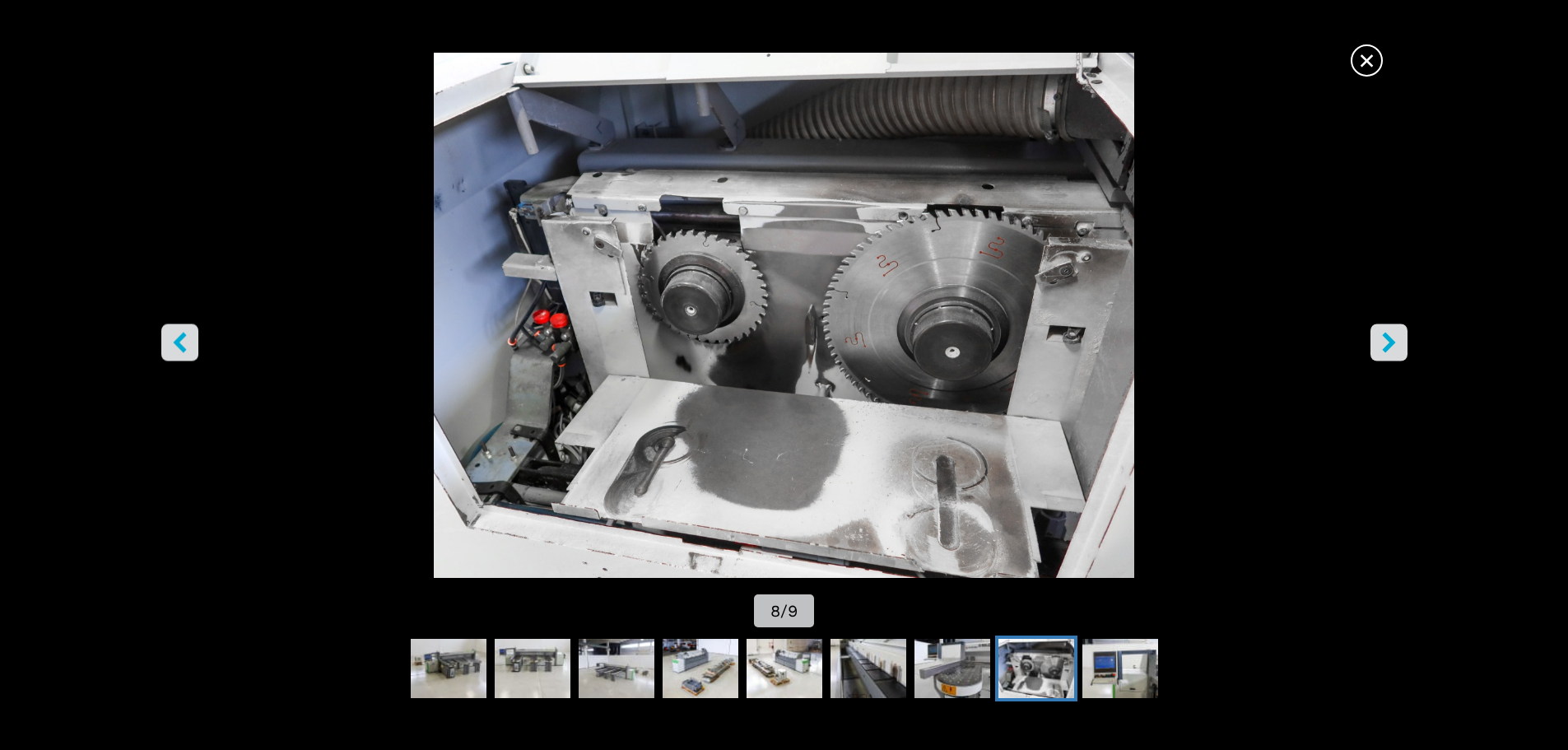
click at [1388, 348] on icon "right-button" at bounding box center [1388, 342] width 13 height 21
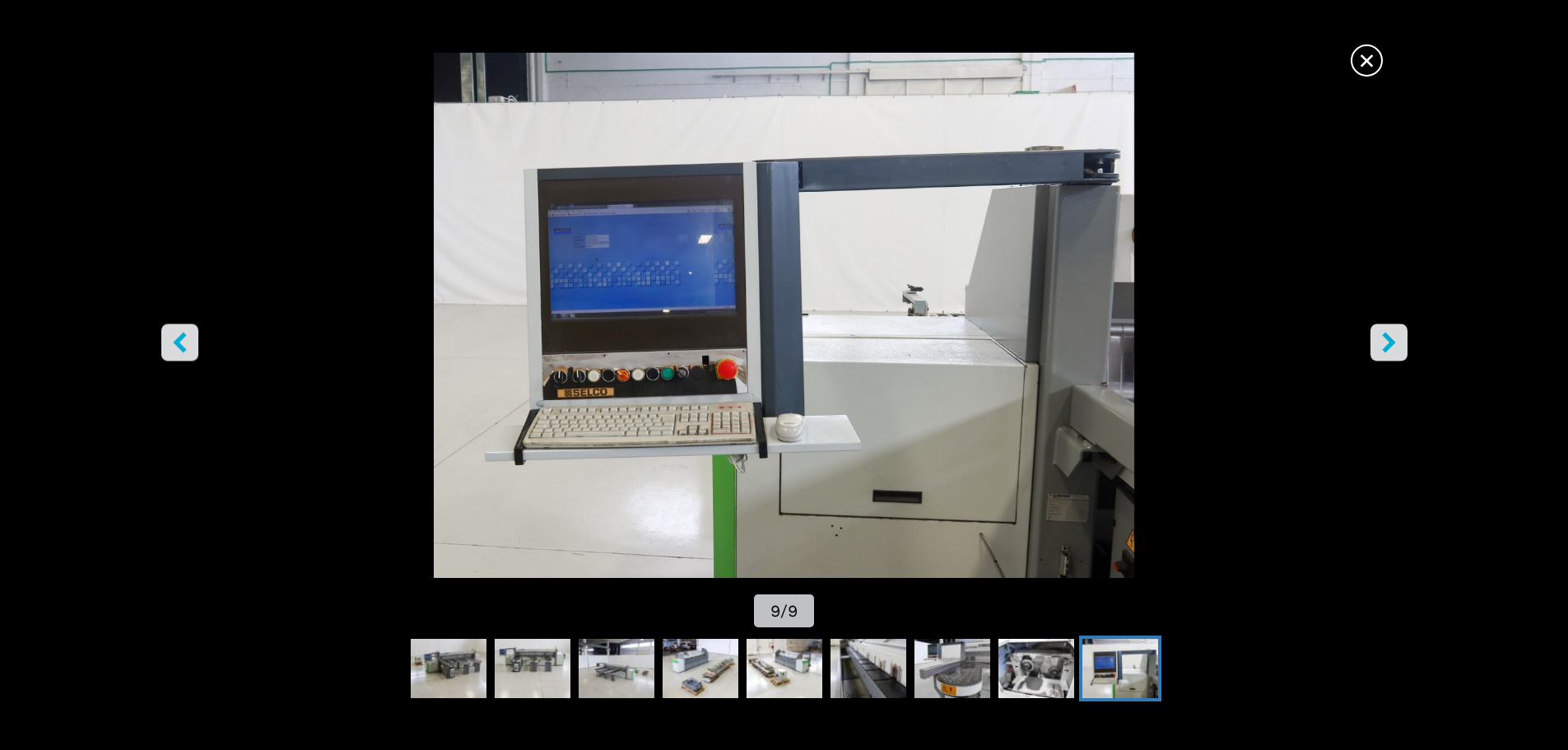
click at [1388, 348] on icon "right-button" at bounding box center [1388, 342] width 13 height 21
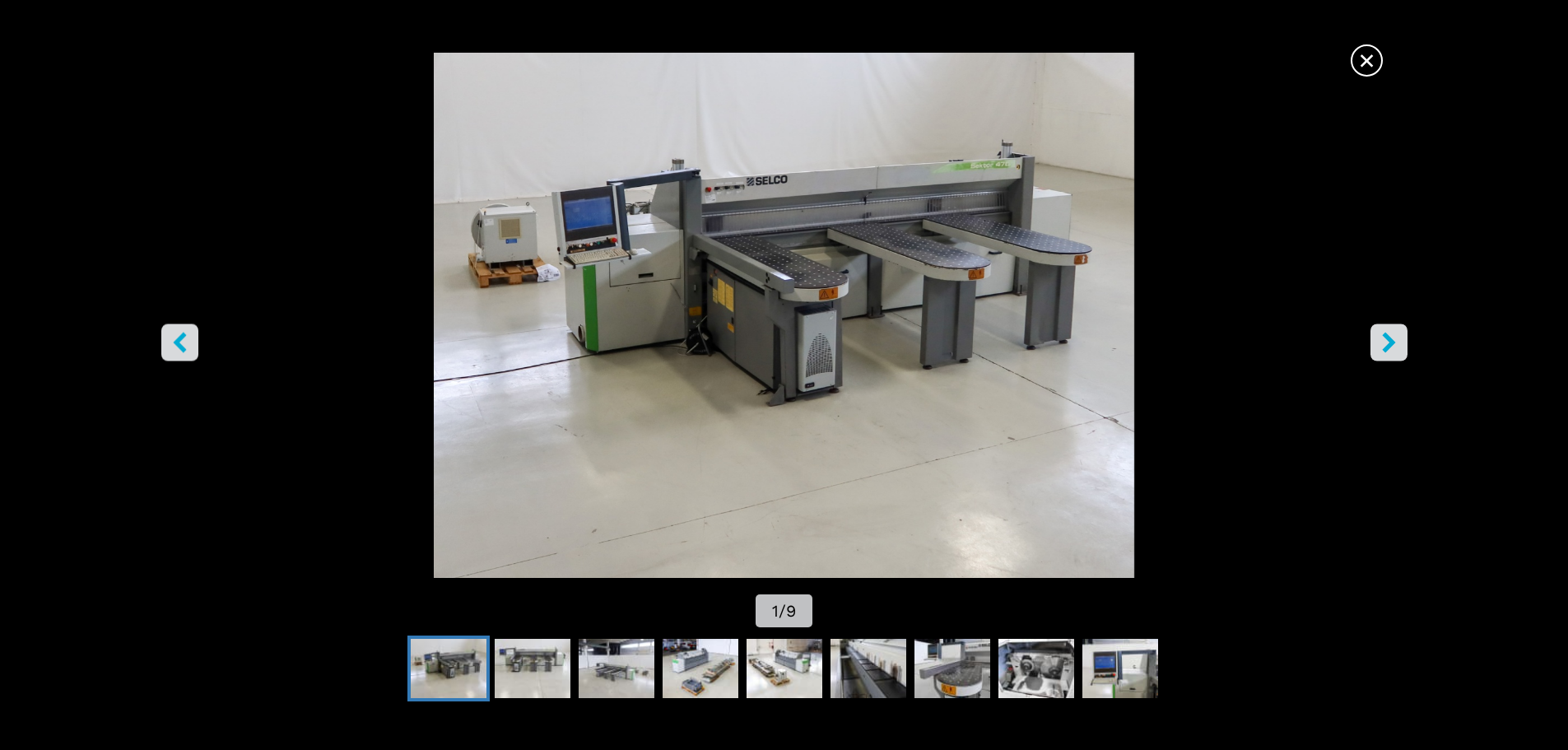
click at [1388, 348] on icon "right-button" at bounding box center [1388, 342] width 13 height 21
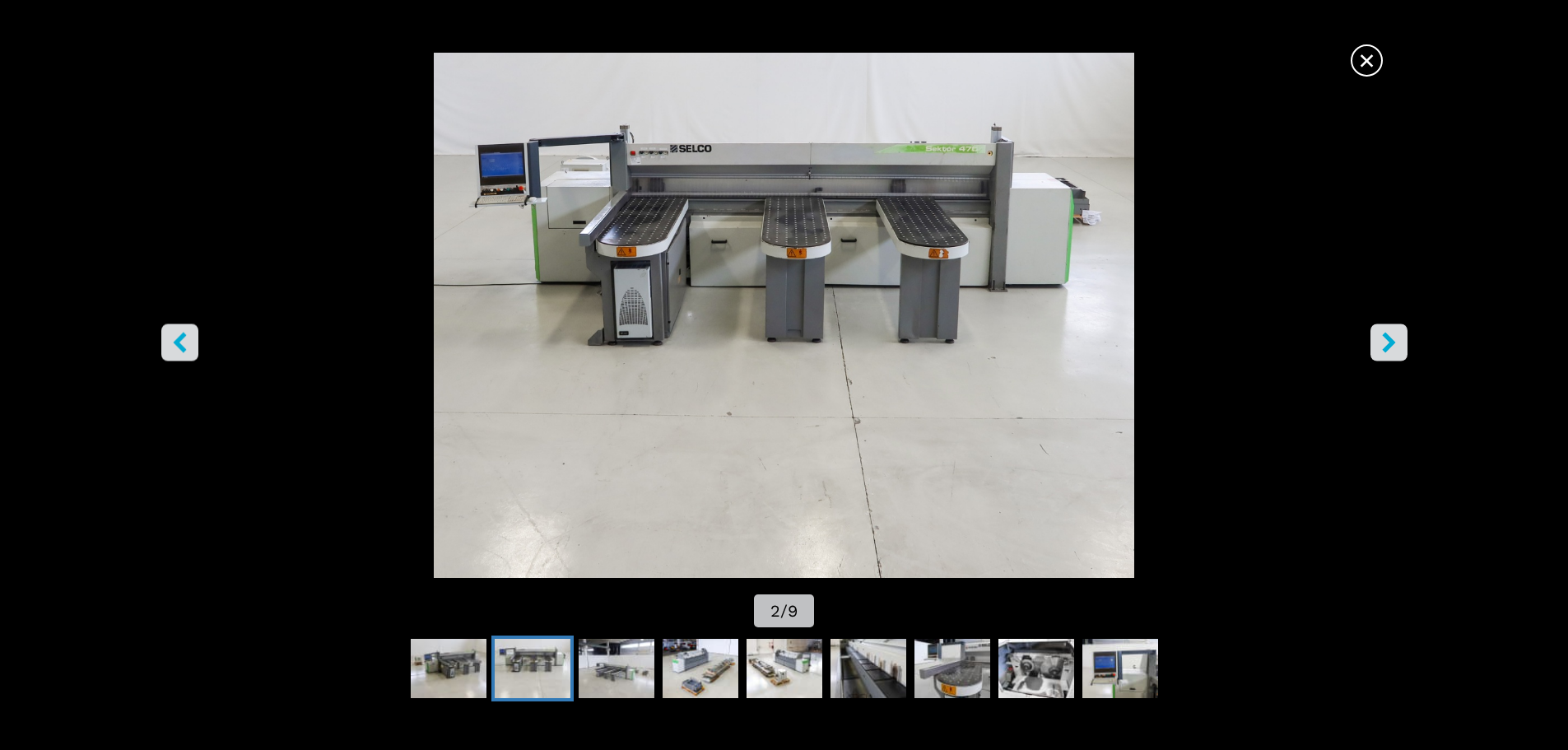
click at [1388, 348] on icon "right-button" at bounding box center [1388, 342] width 13 height 21
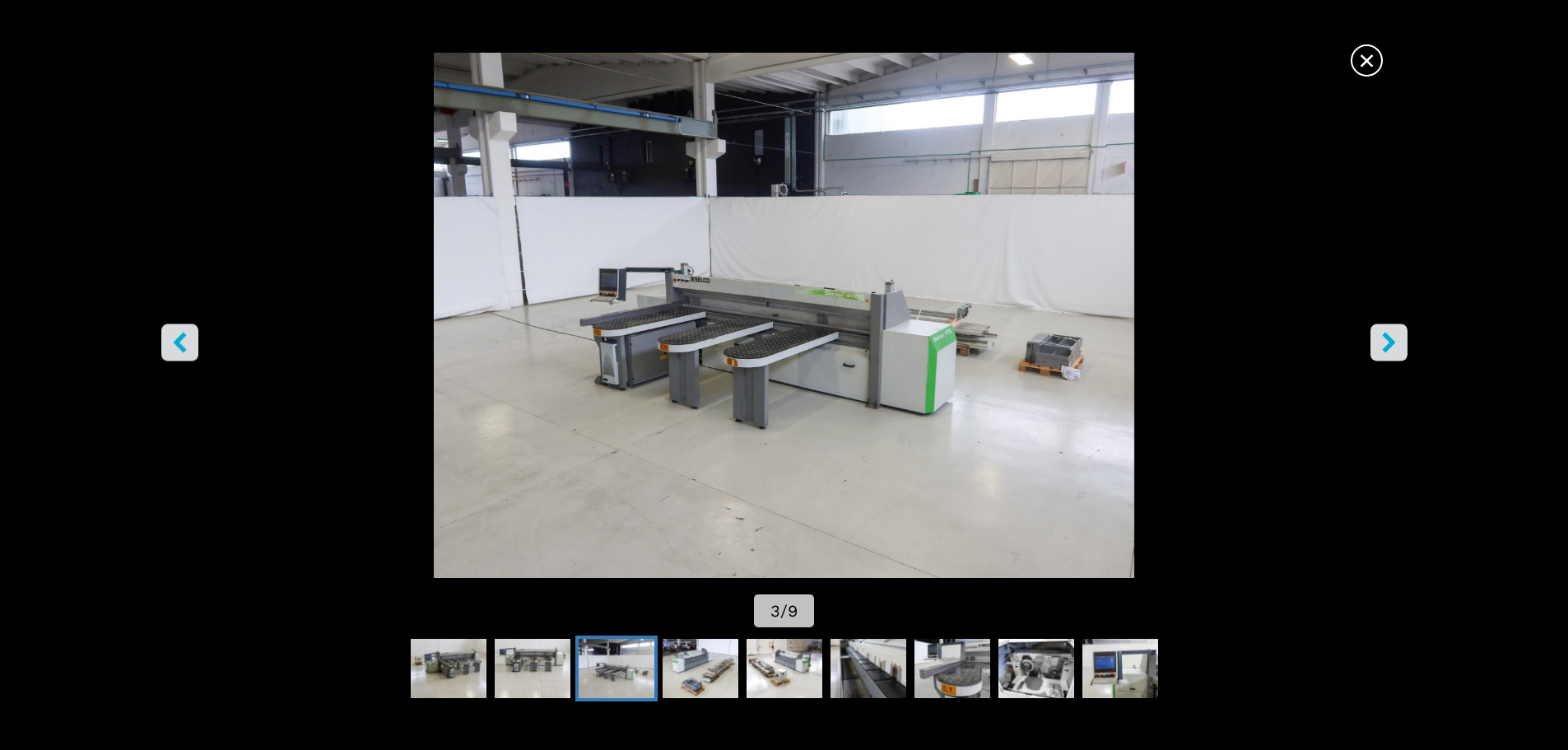
click at [1388, 348] on icon "right-button" at bounding box center [1388, 342] width 13 height 21
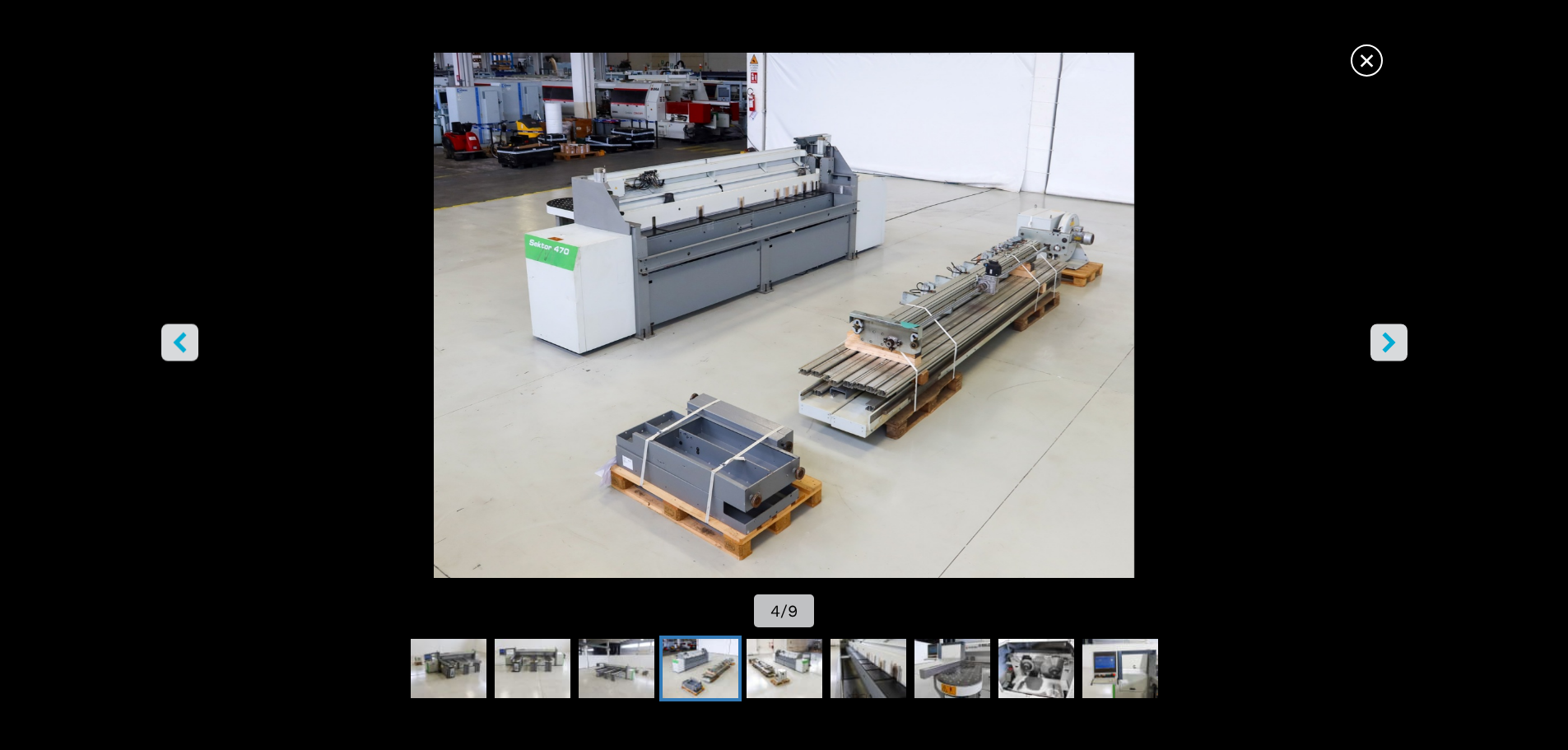
click at [1388, 348] on icon "right-button" at bounding box center [1388, 342] width 13 height 21
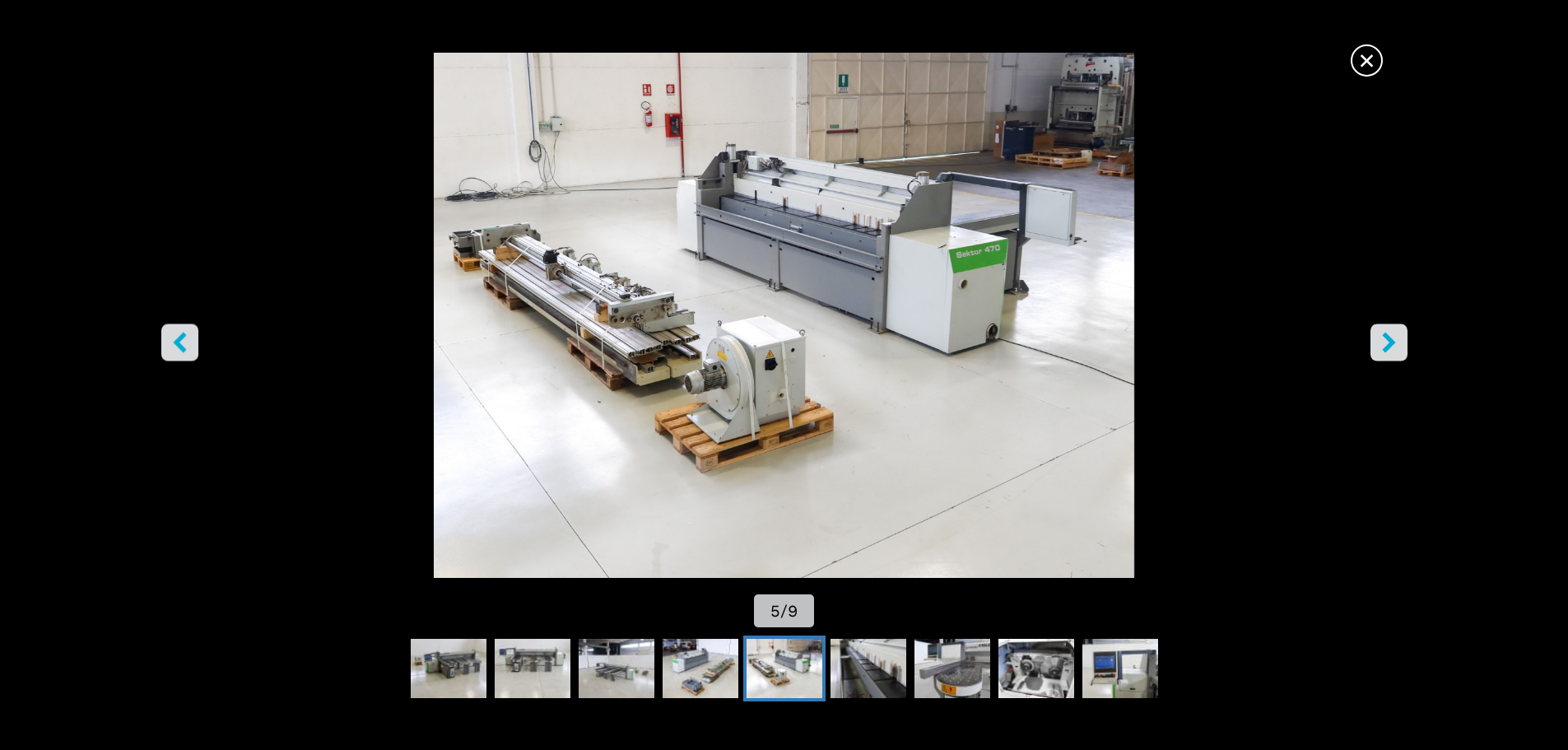
click at [1375, 58] on span "×" at bounding box center [1367, 57] width 29 height 29
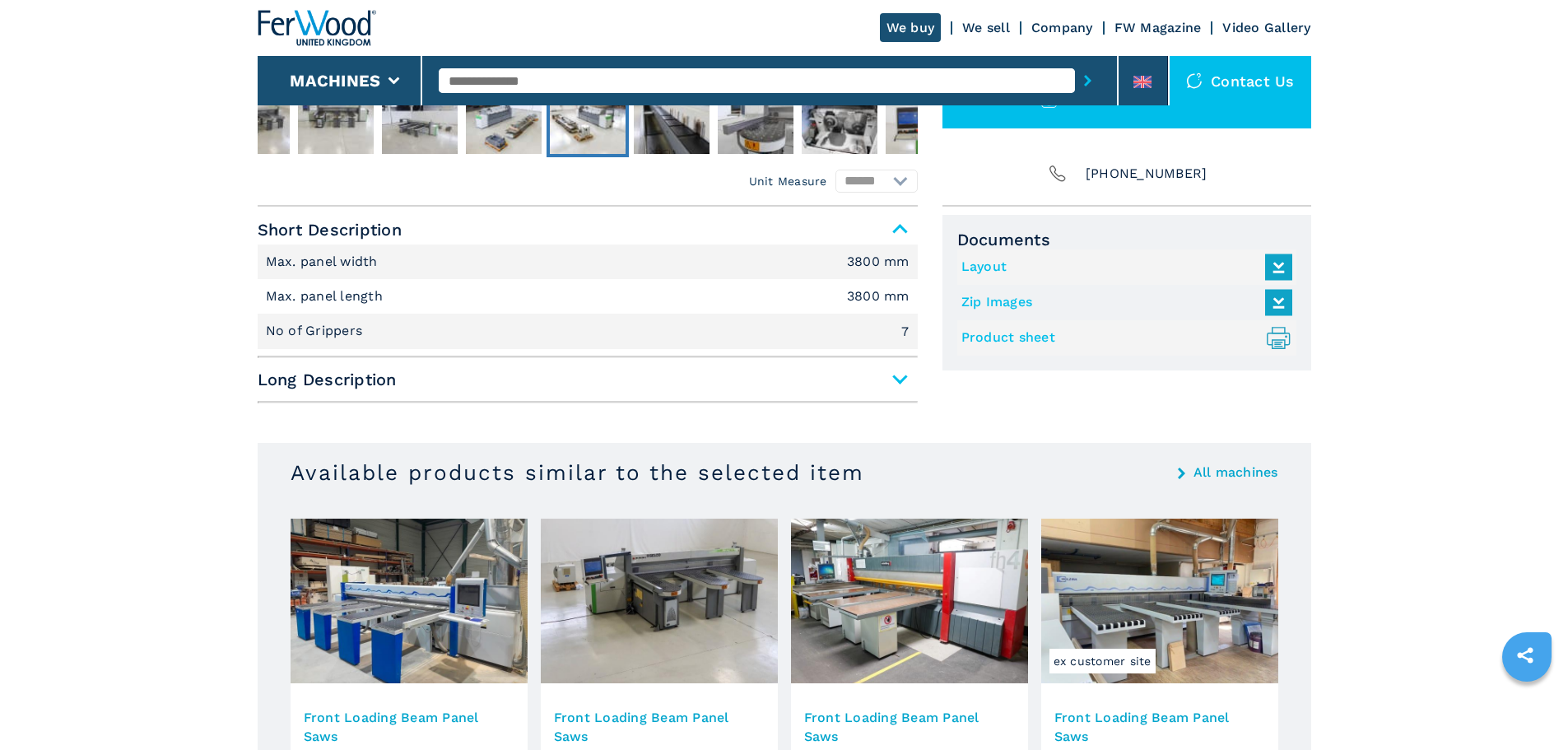
scroll to position [659, 0]
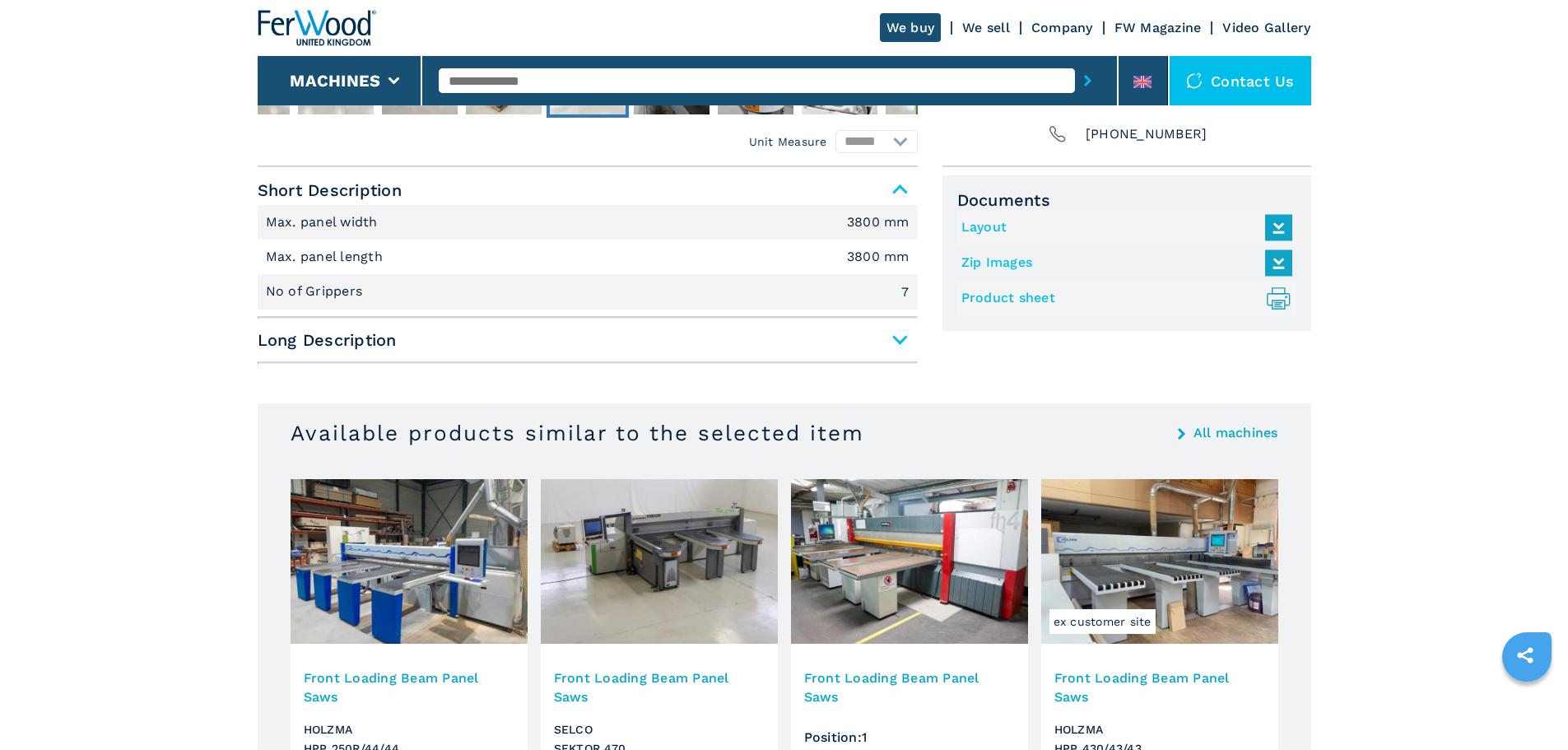
click at [880, 339] on span "Long Description" at bounding box center [588, 339] width 660 height 29
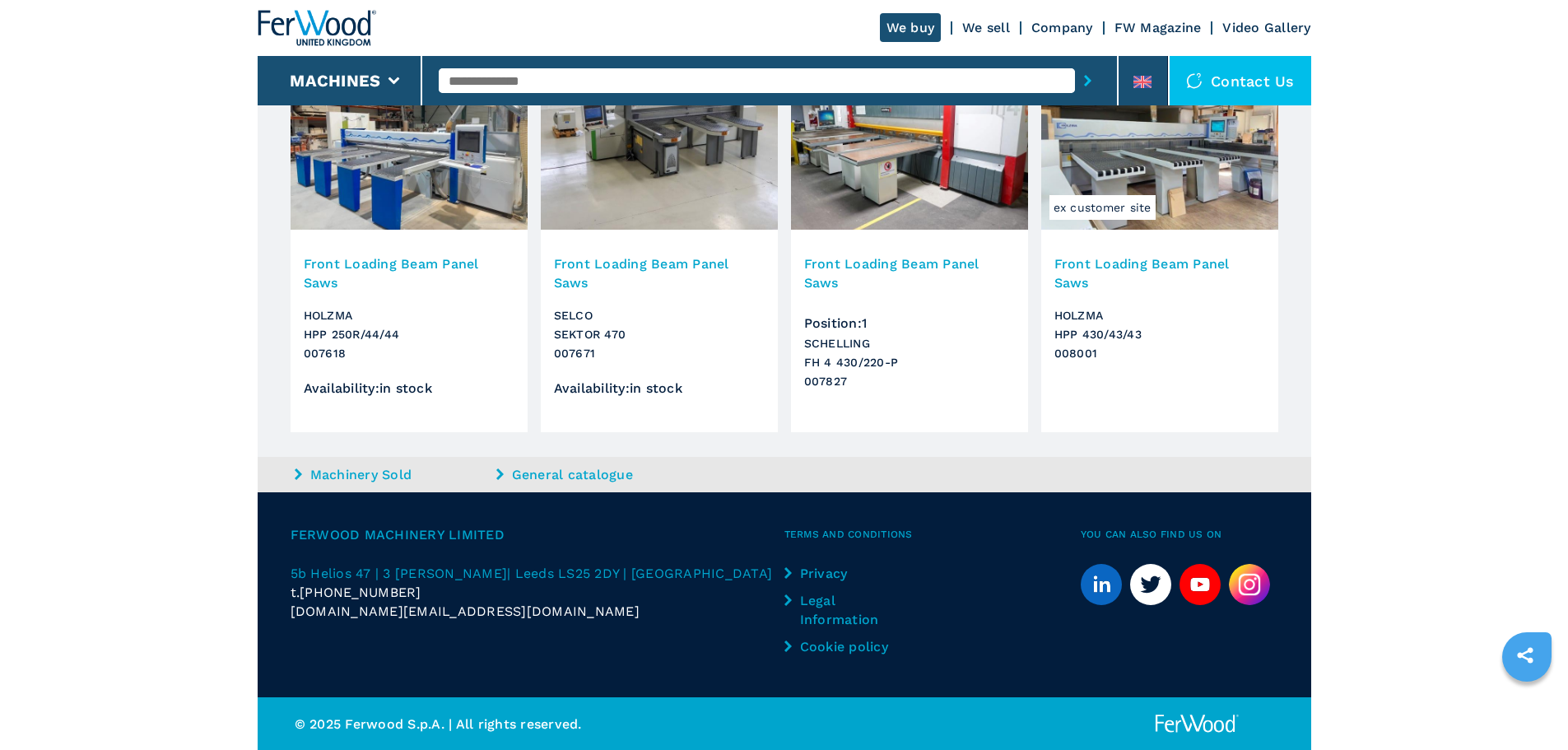
scroll to position [1318, 0]
